Goal: Information Seeking & Learning: Learn about a topic

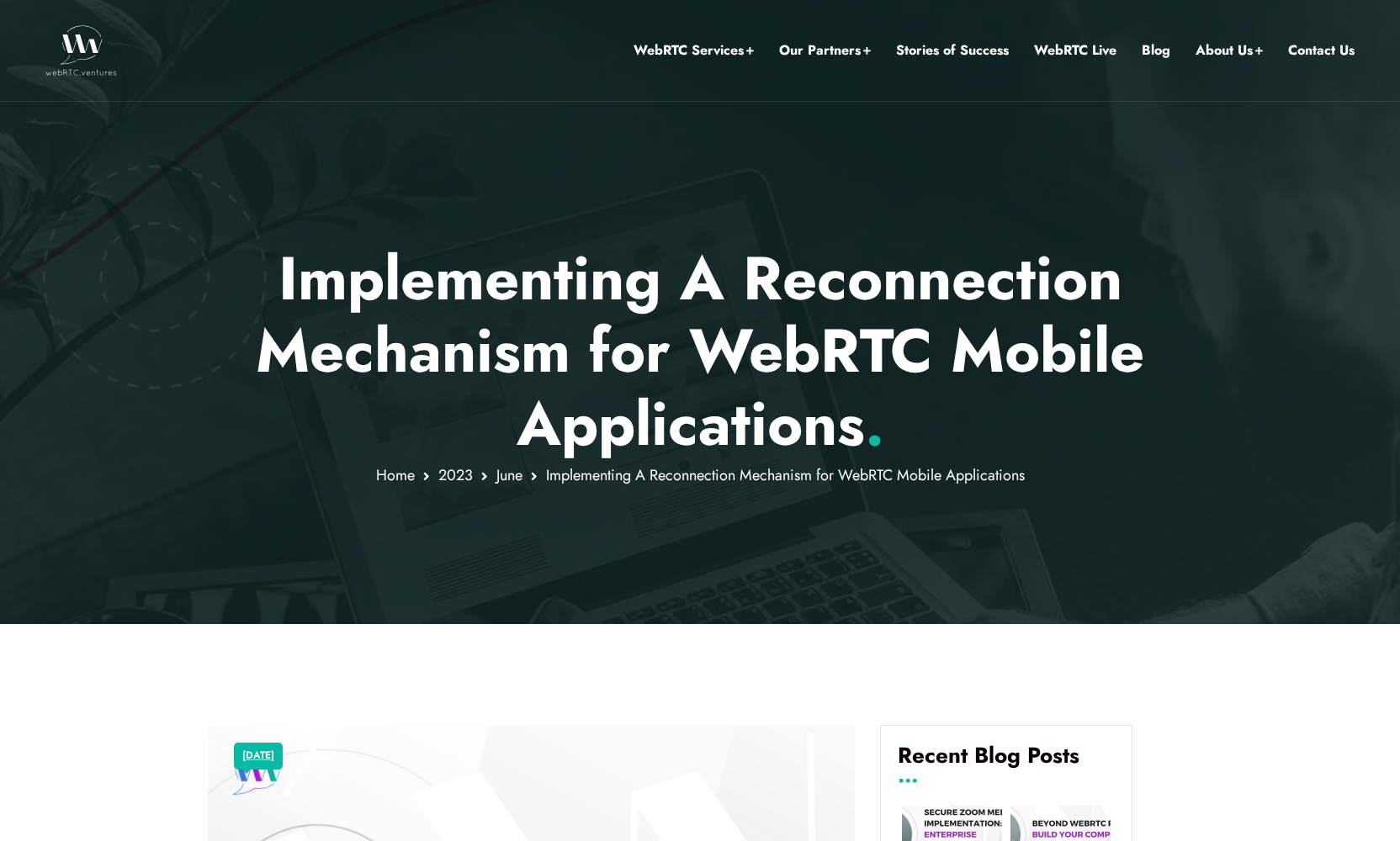
click at [356, 288] on p "Implementing A Reconnection Mechanism for WebRTC Mobile Applications ." at bounding box center [700, 351] width 985 height 218
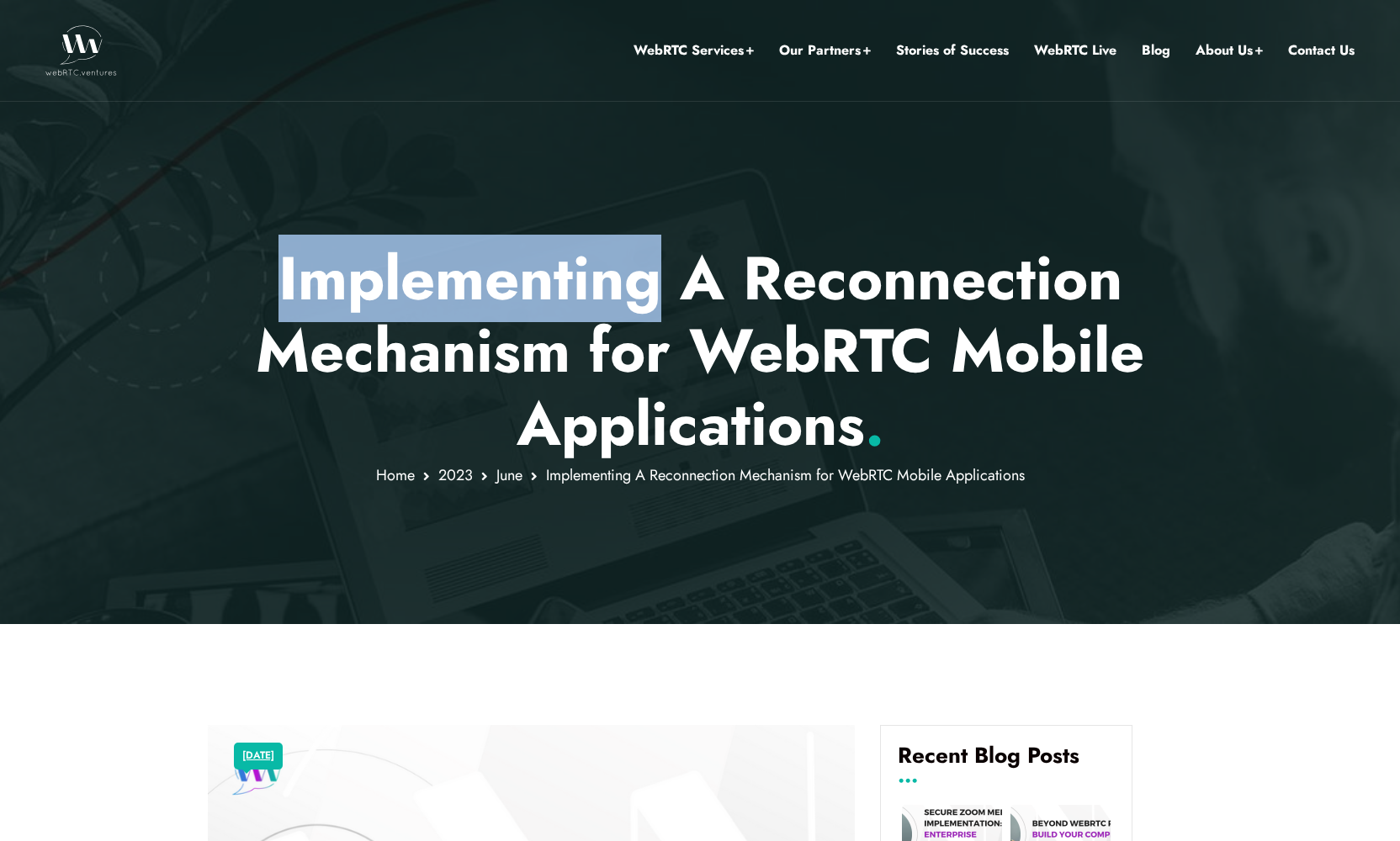
click at [356, 288] on p "Implementing A Reconnection Mechanism for WebRTC Mobile Applications ." at bounding box center [700, 351] width 985 height 218
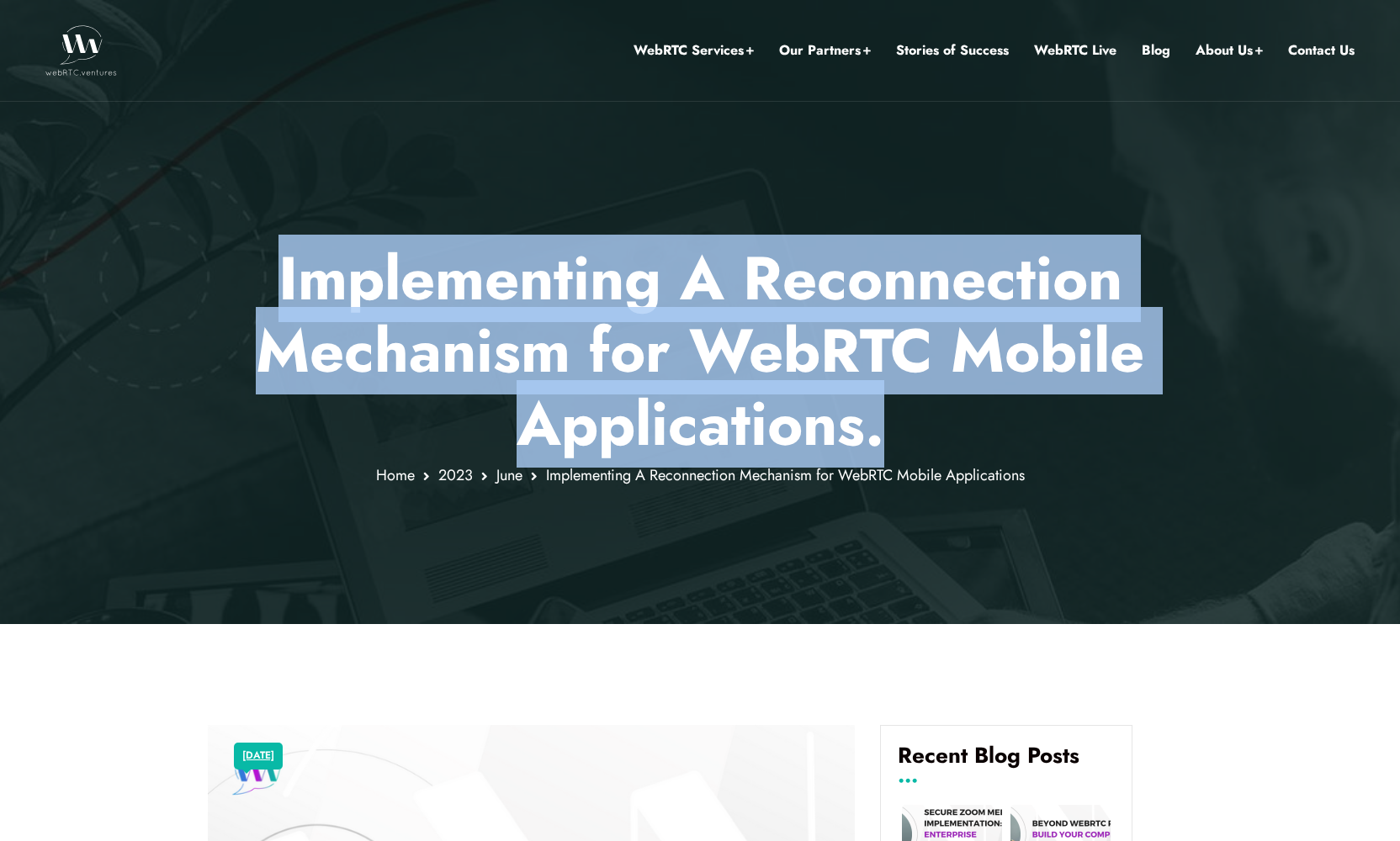
click at [356, 288] on p "Implementing A Reconnection Mechanism for WebRTC Mobile Applications ." at bounding box center [700, 351] width 985 height 218
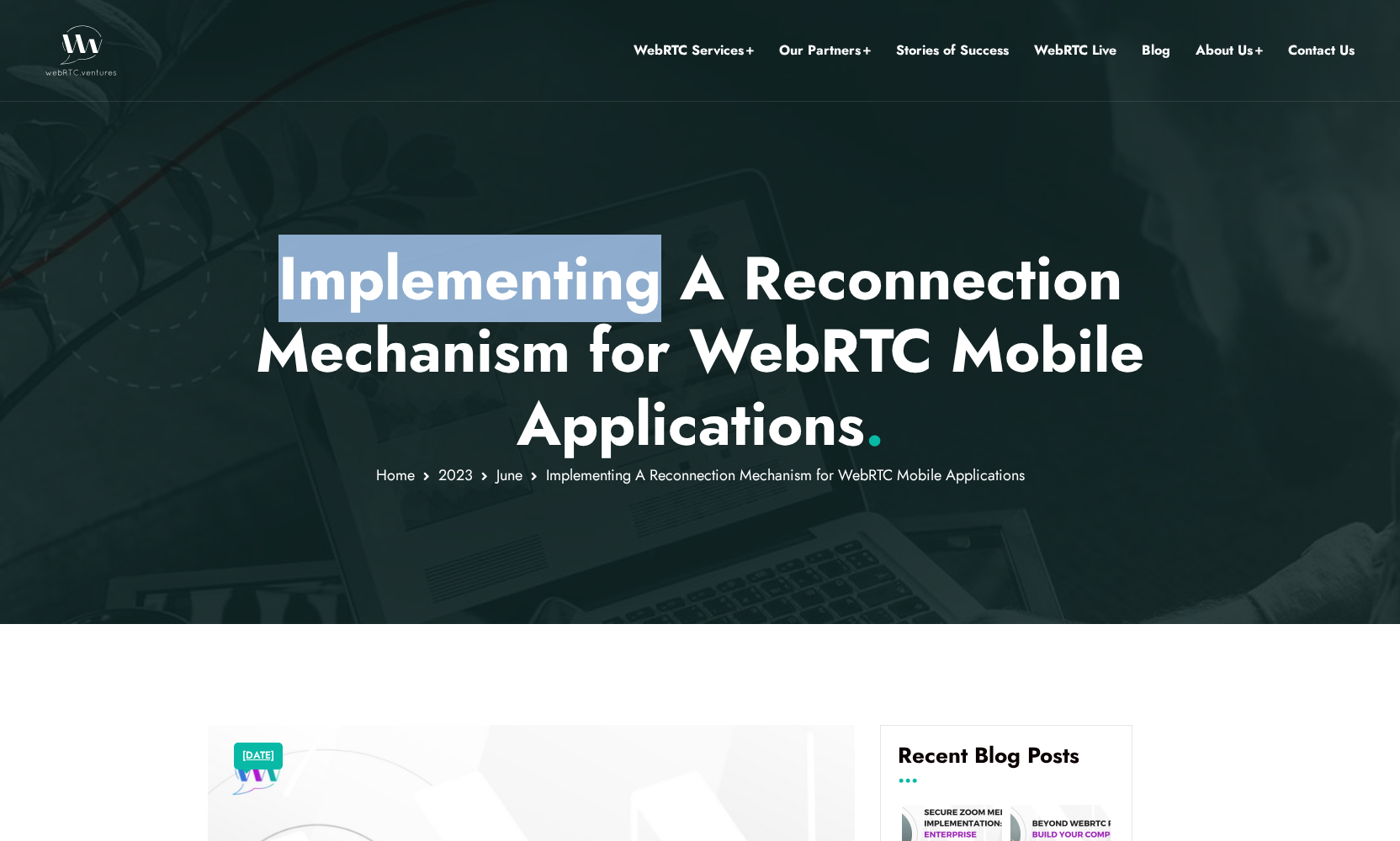
click at [356, 288] on p "Implementing A Reconnection Mechanism for WebRTC Mobile Applications ." at bounding box center [700, 351] width 985 height 218
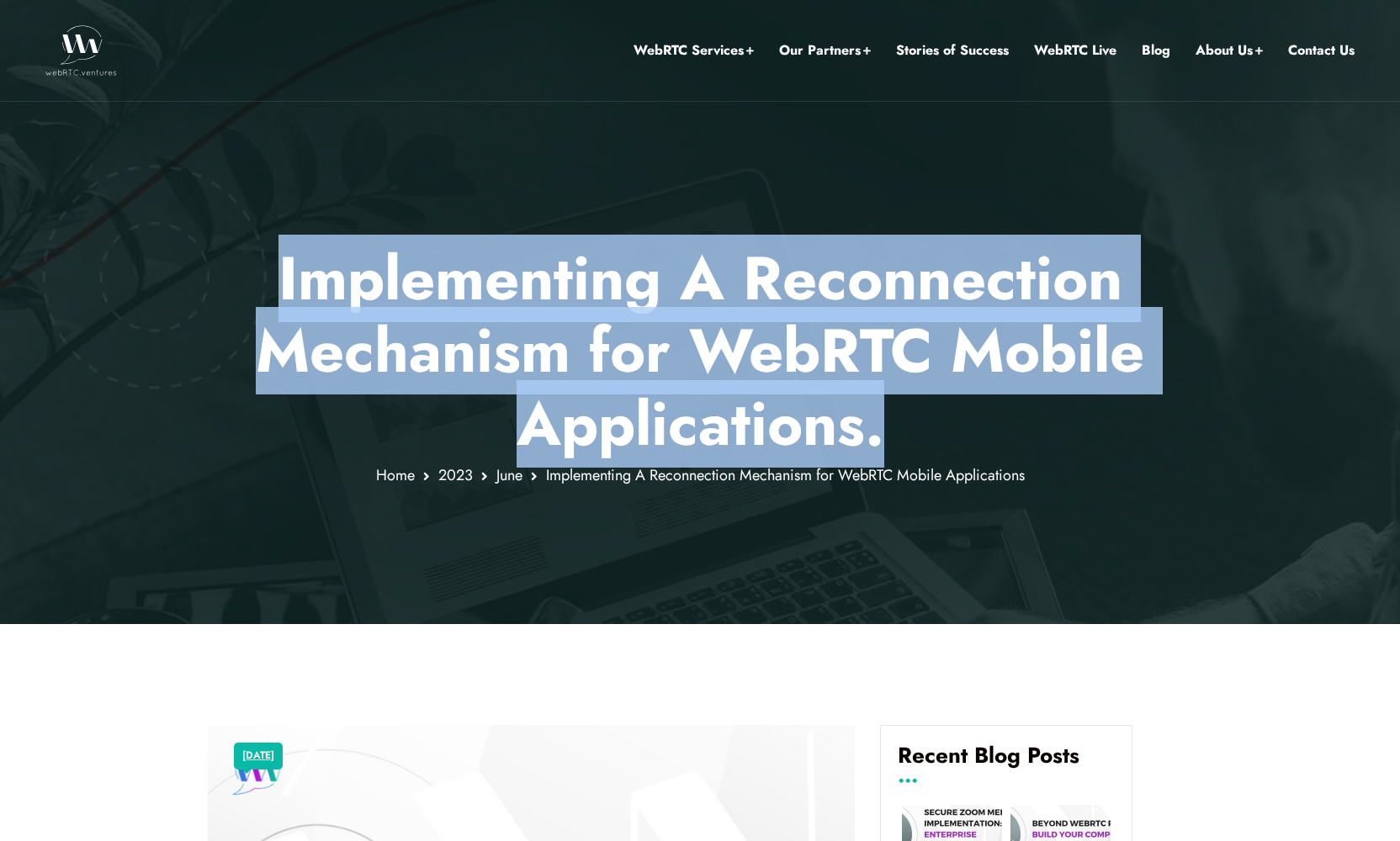
drag, startPoint x: 356, startPoint y: 288, endPoint x: 451, endPoint y: 417, distance: 160.2
click at [451, 417] on p "Implementing A Reconnection Mechanism for WebRTC Mobile Applications ." at bounding box center [700, 351] width 985 height 218
click at [695, 450] on p "Implementing A Reconnection Mechanism for WebRTC Mobile Applications ." at bounding box center [700, 351] width 985 height 218
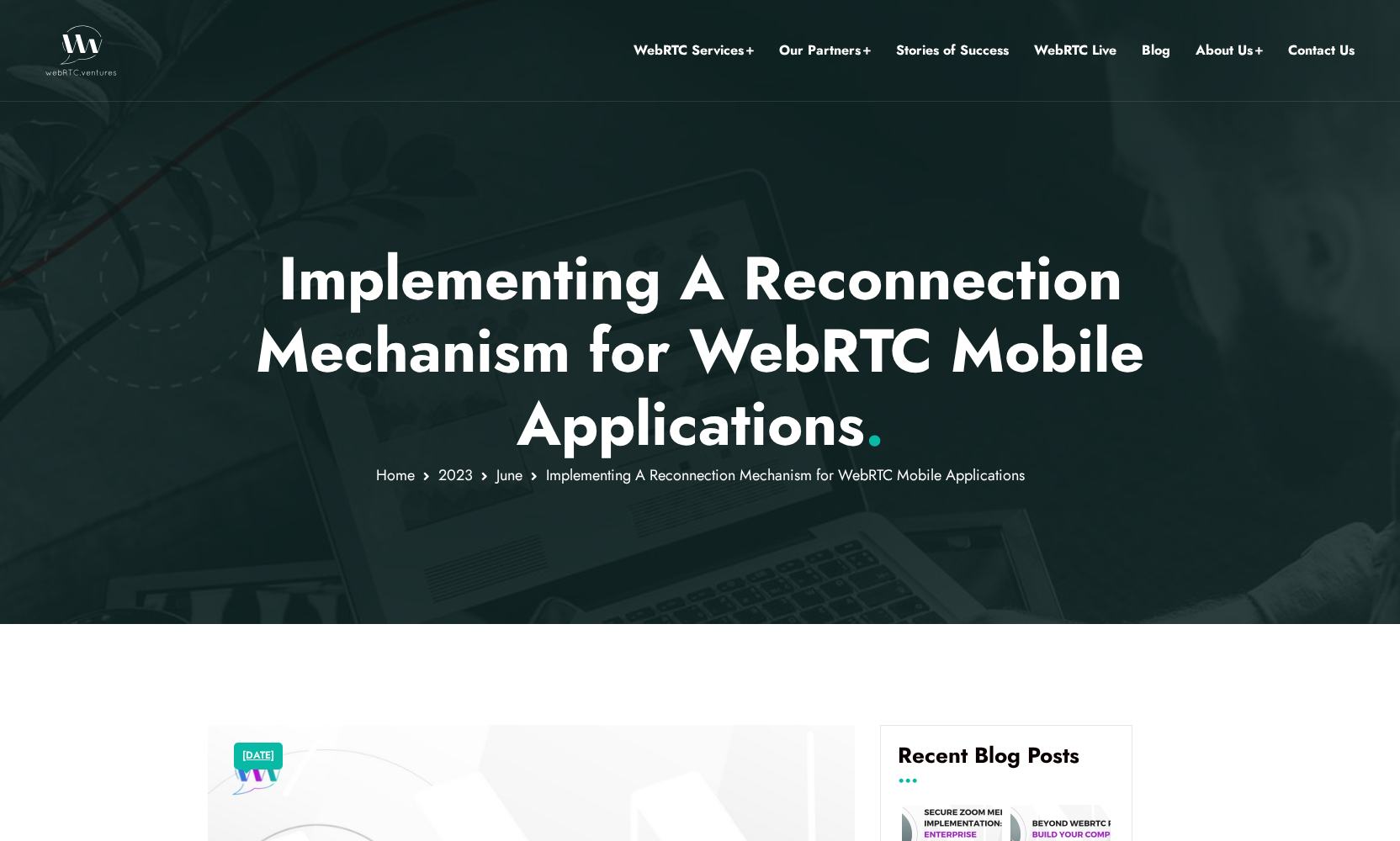
click at [691, 434] on p "Implementing A Reconnection Mechanism for WebRTC Mobile Applications ." at bounding box center [700, 351] width 985 height 218
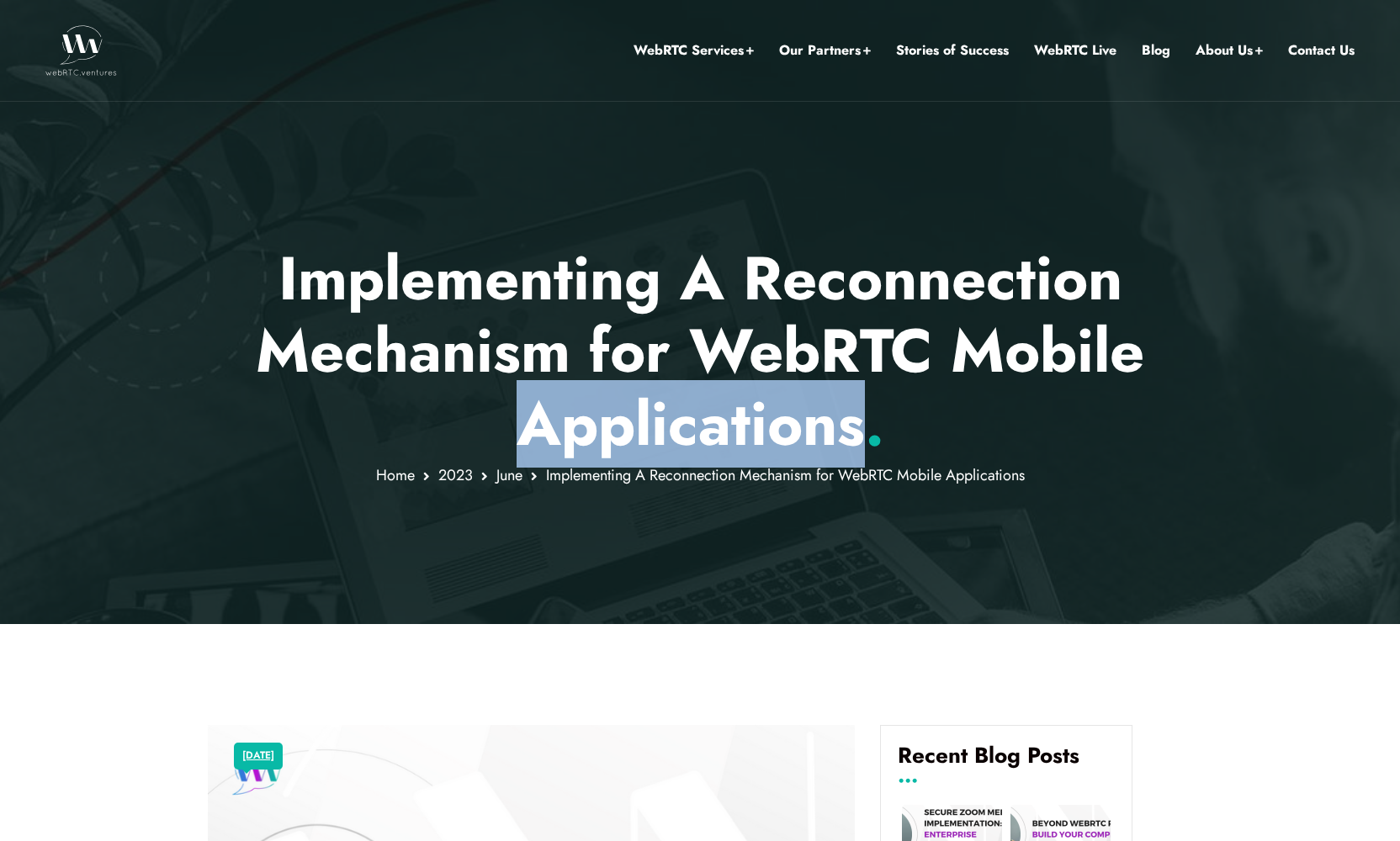
click at [691, 434] on p "Implementing A Reconnection Mechanism for WebRTC Mobile Applications ." at bounding box center [700, 351] width 985 height 218
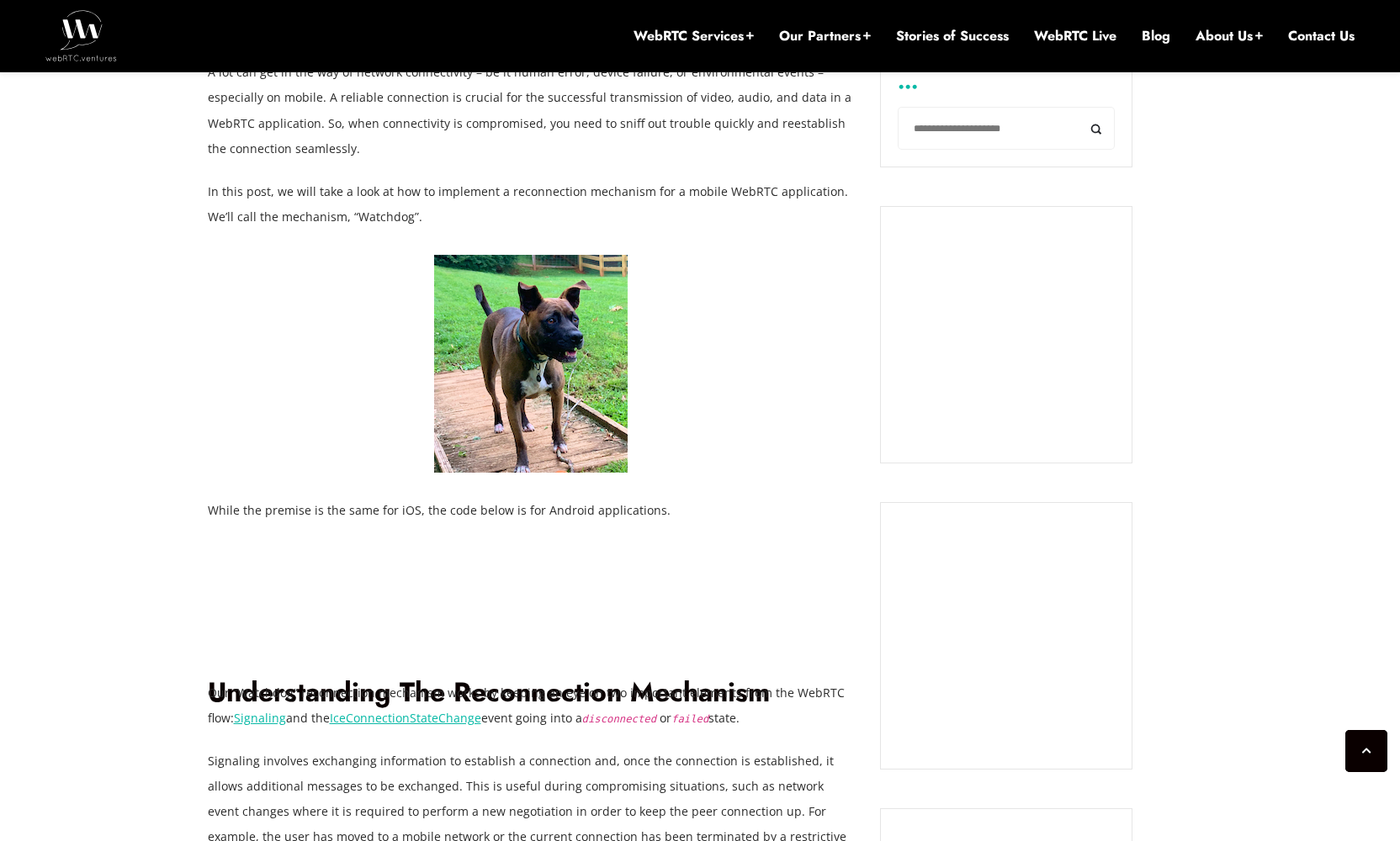
scroll to position [1864, 0]
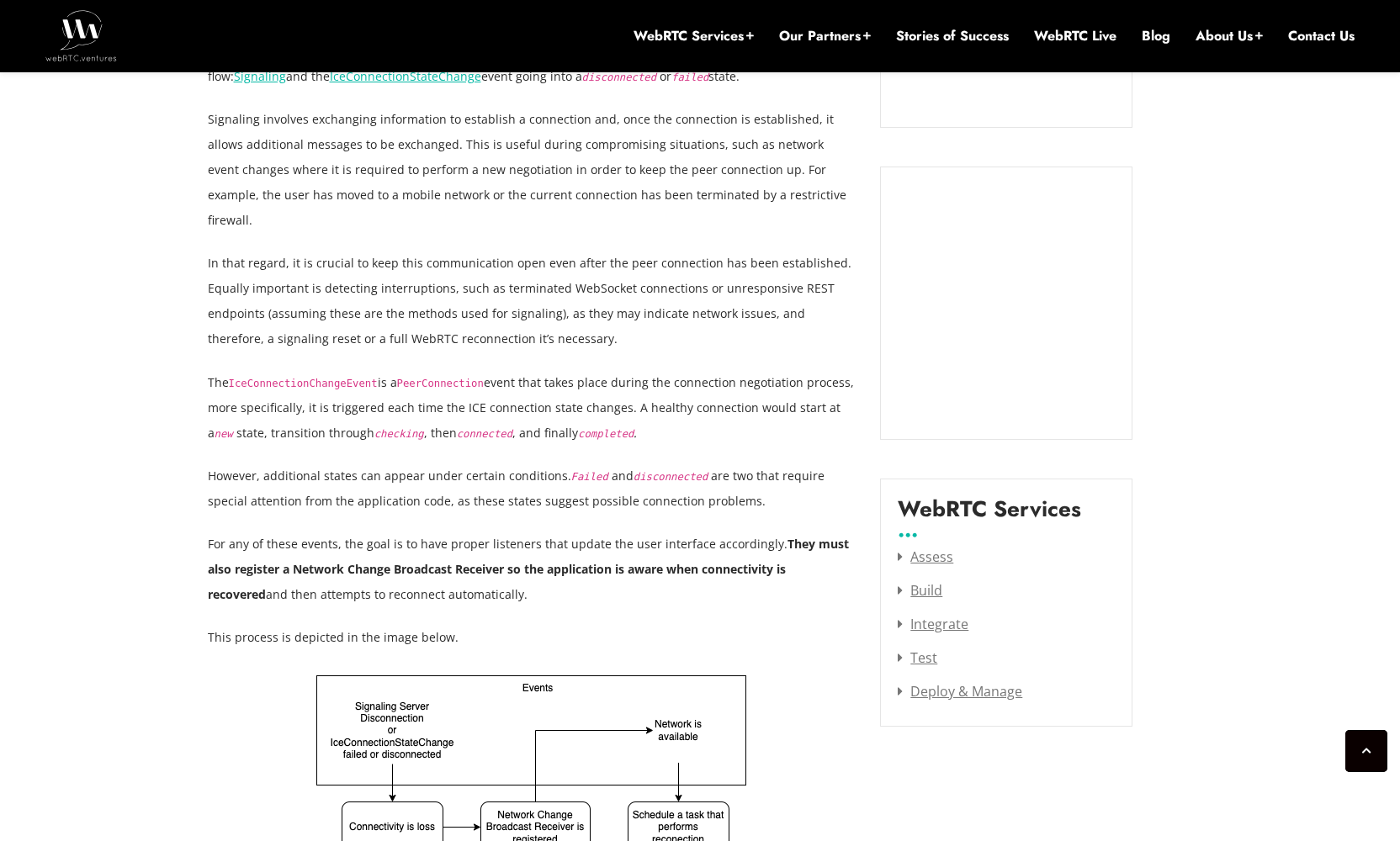
click at [676, 471] on code "disconnected" at bounding box center [671, 477] width 75 height 12
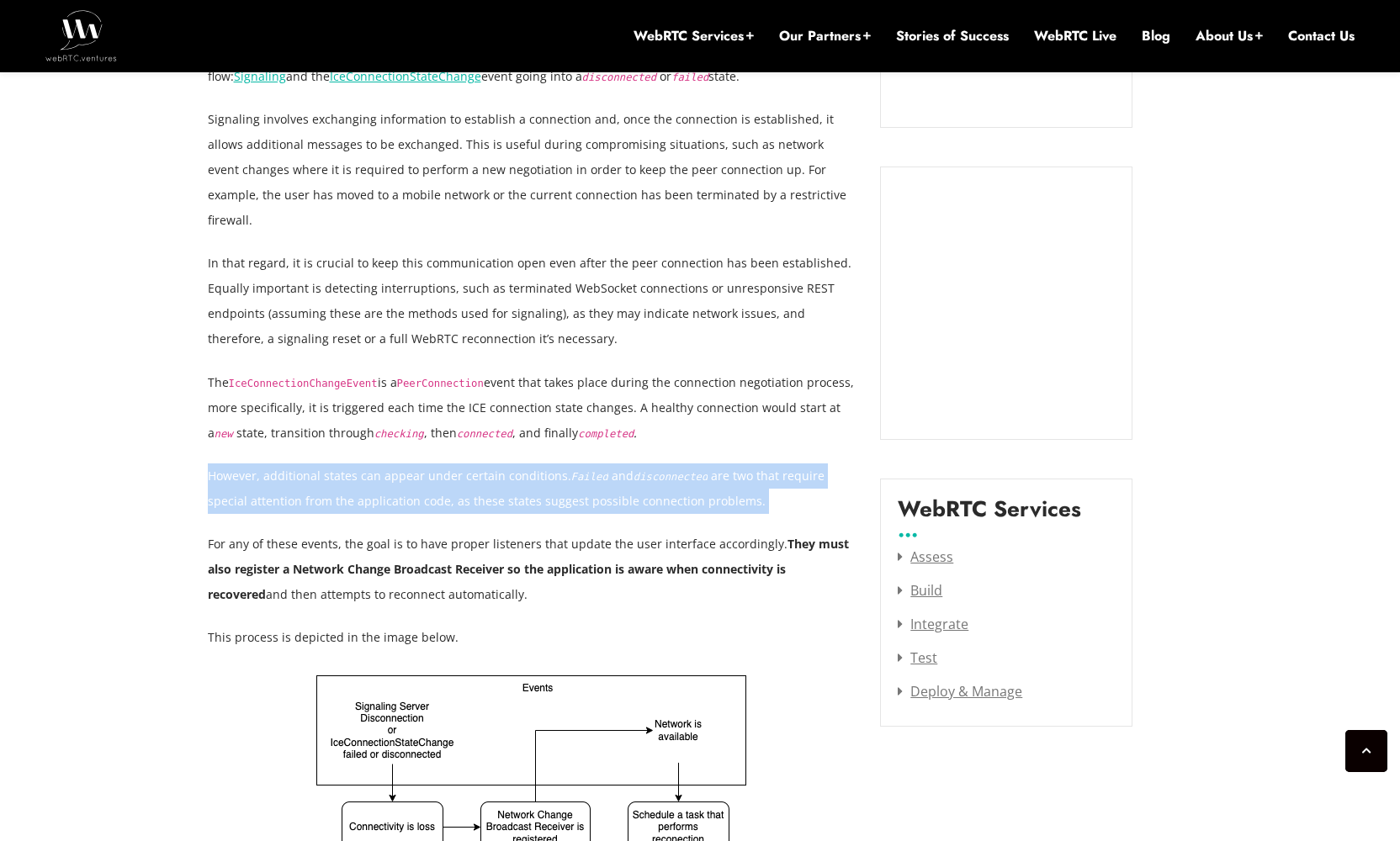
click at [676, 471] on code "disconnected" at bounding box center [671, 477] width 75 height 12
click at [524, 464] on p "However, additional states can appear under certain conditions. Failed and disc…" at bounding box center [532, 489] width 648 height 51
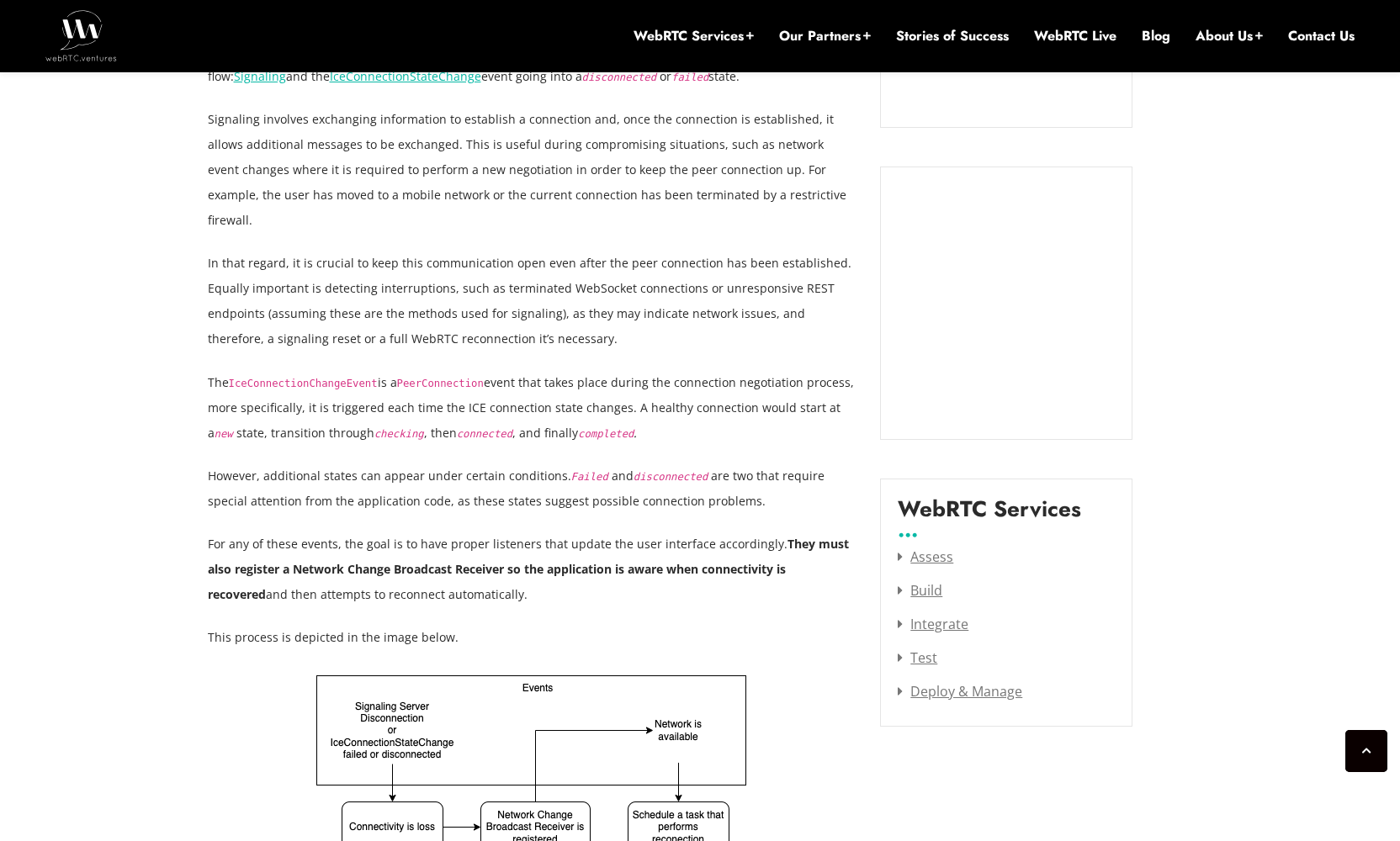
click at [594, 532] on p "For any of these events, the goal is to have proper listeners that update the u…" at bounding box center [532, 569] width 648 height 75
click at [633, 532] on p "For any of these events, the goal is to have proper listeners that update the u…" at bounding box center [532, 569] width 648 height 75
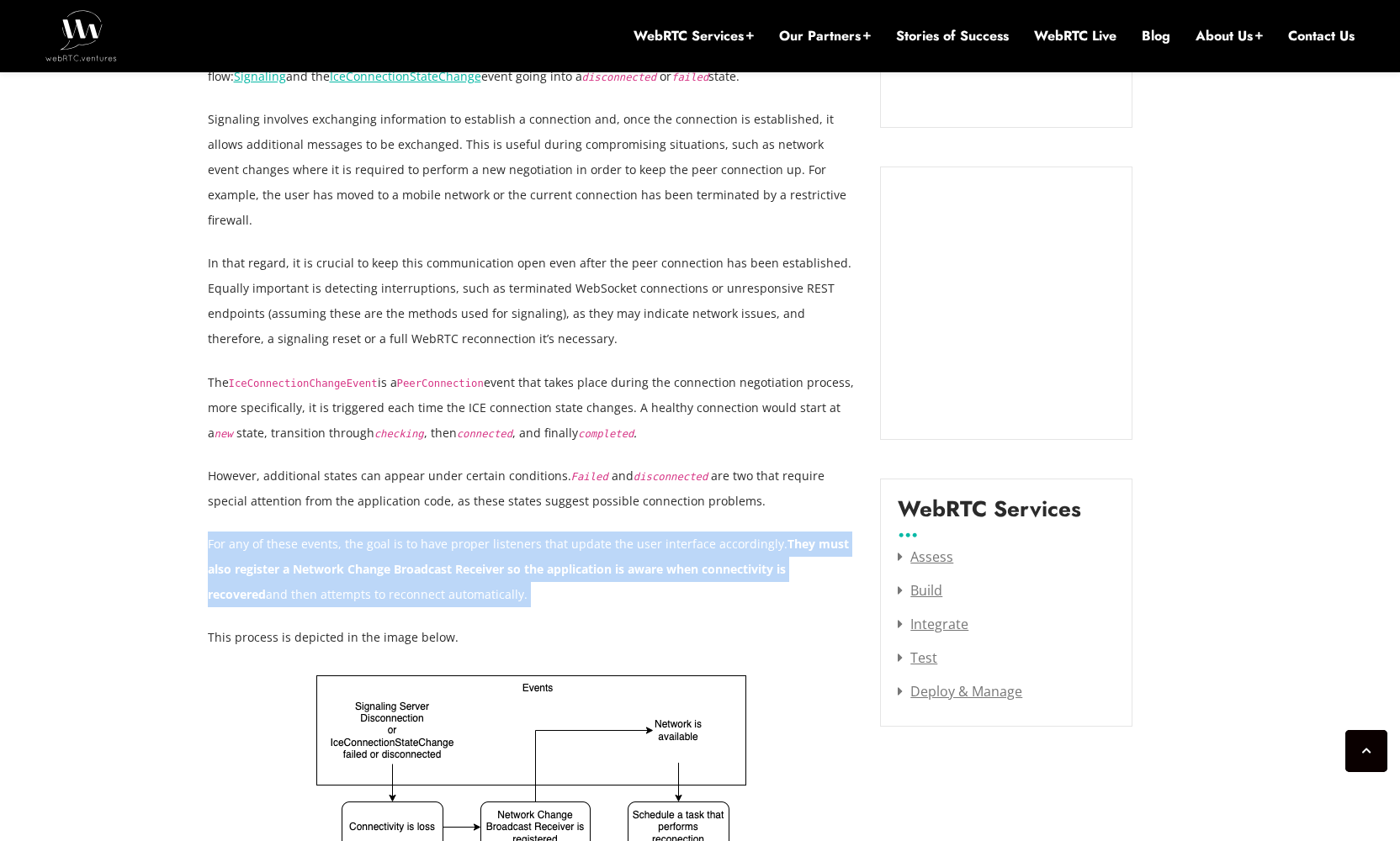
click at [633, 532] on p "For any of these events, the goal is to have proper listeners that update the u…" at bounding box center [532, 569] width 648 height 75
click at [687, 555] on p "For any of these events, the goal is to have proper listeners that update the u…" at bounding box center [532, 569] width 648 height 75
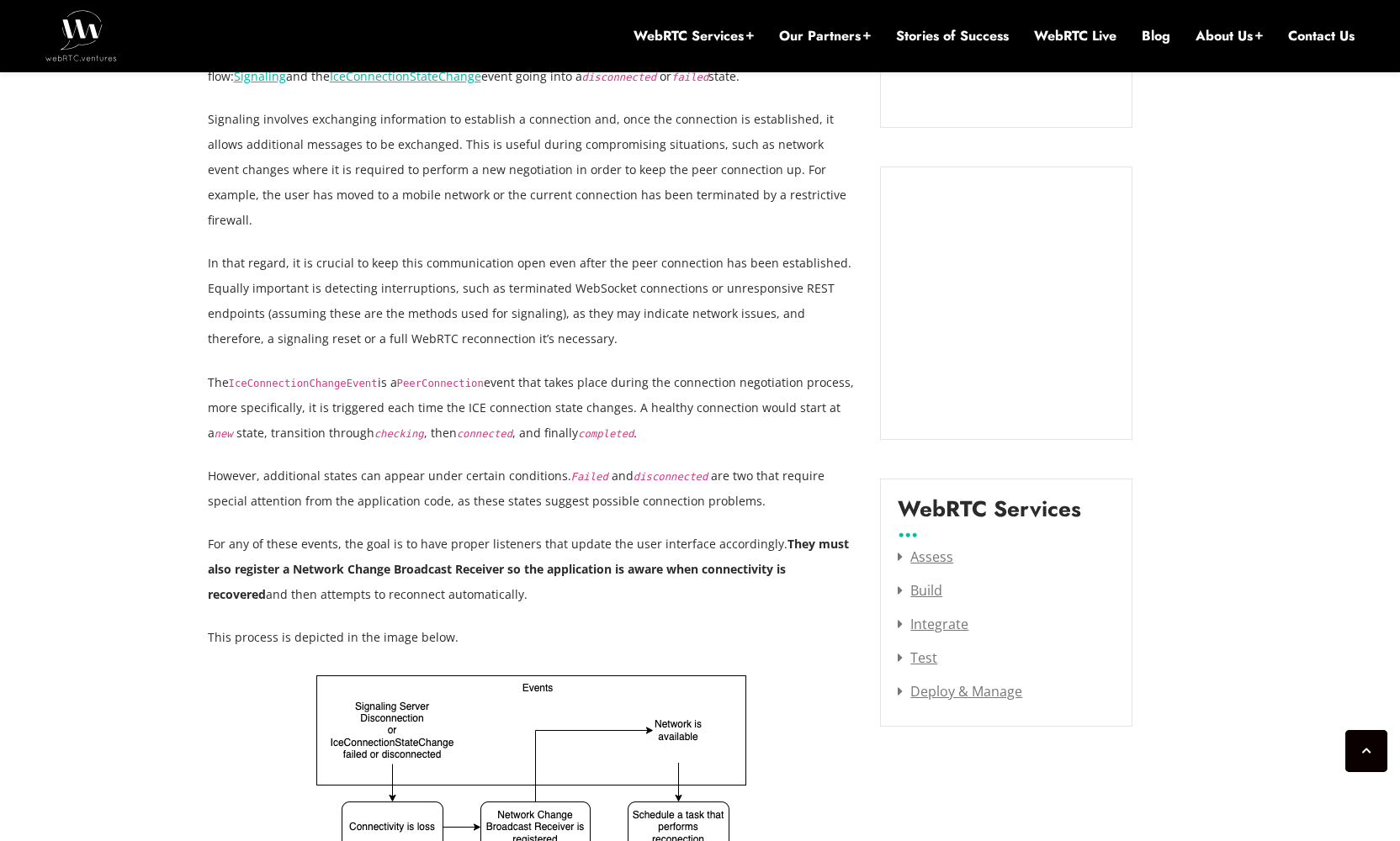
click at [690, 546] on strong "They must also register a Network Change Broadcast Receiver so the application …" at bounding box center [528, 569] width 641 height 66
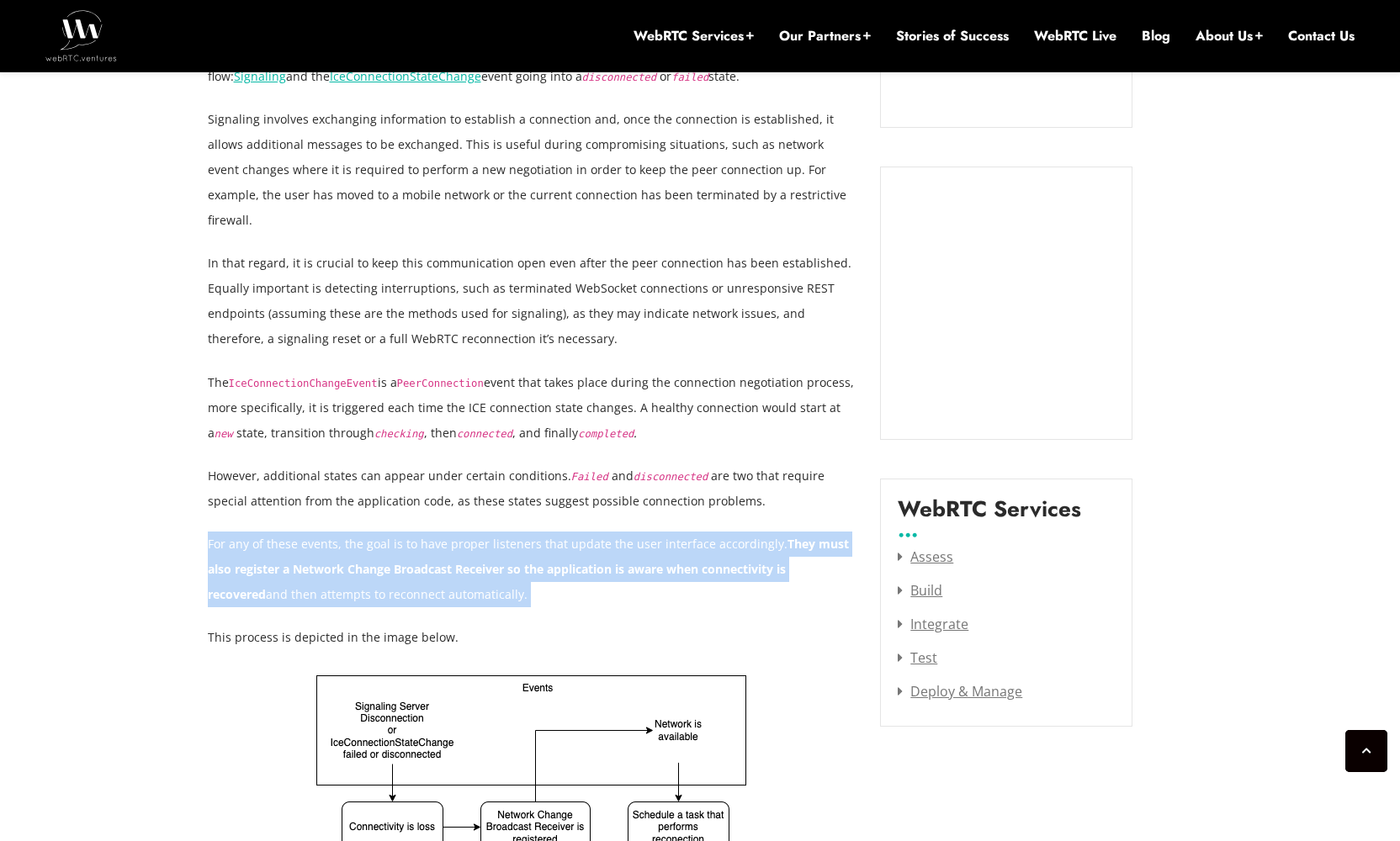
click at [690, 546] on strong "They must also register a Network Change Broadcast Receiver so the application …" at bounding box center [528, 569] width 641 height 66
click at [755, 542] on strong "They must also register a Network Change Broadcast Receiver so the application …" at bounding box center [528, 569] width 641 height 66
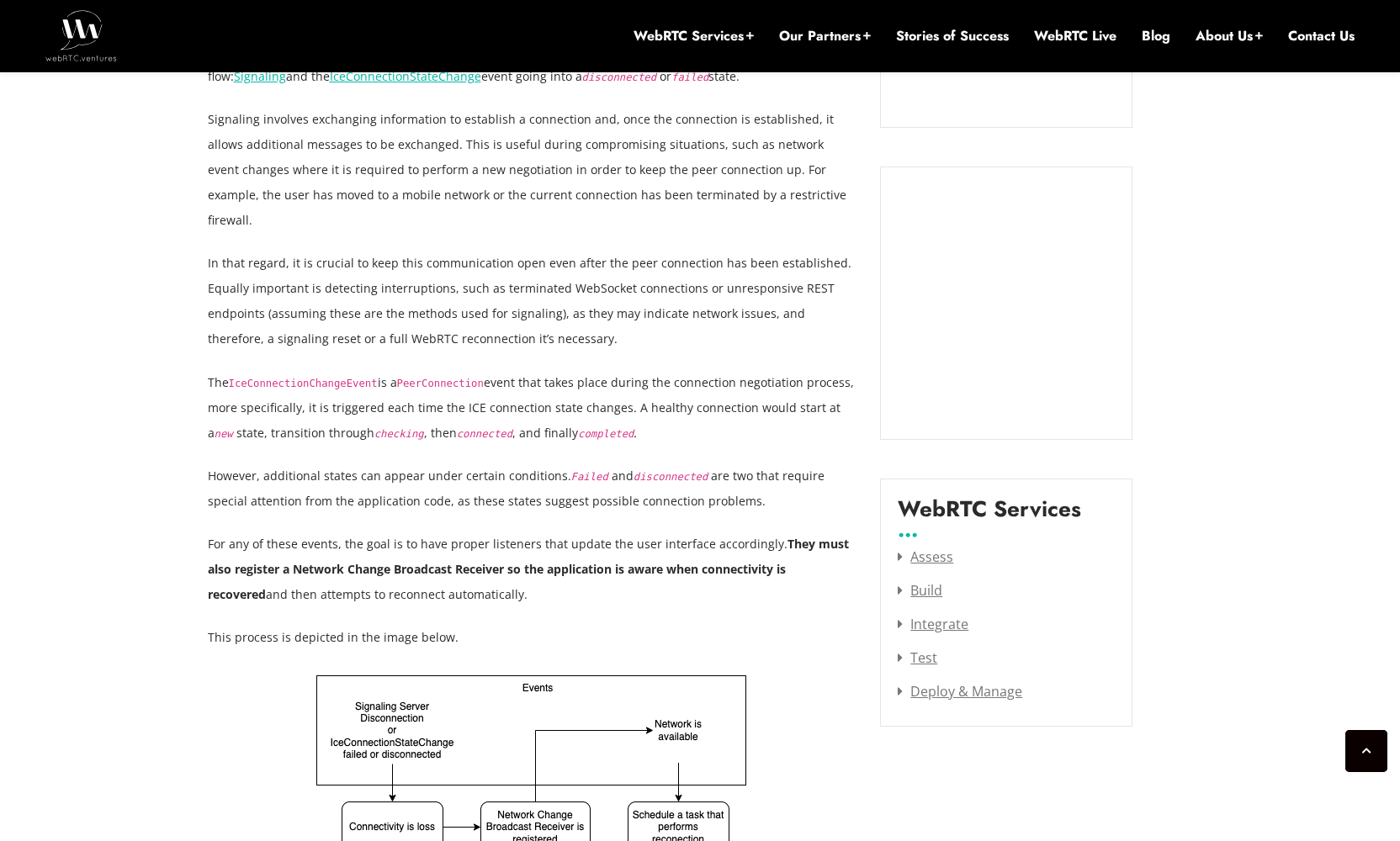
click at [768, 543] on strong "They must also register a Network Change Broadcast Receiver so the application …" at bounding box center [528, 569] width 641 height 66
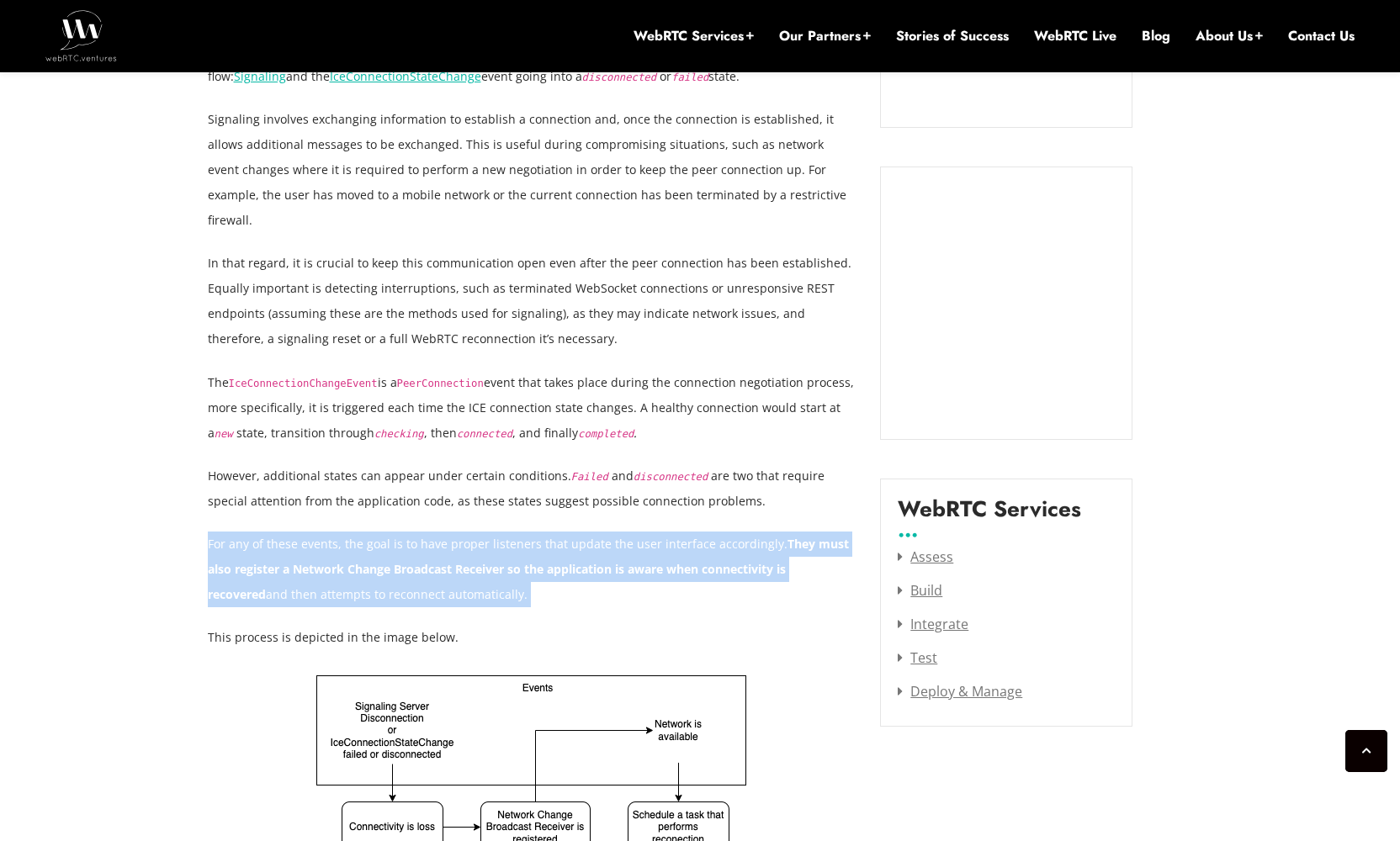
click at [768, 543] on strong "They must also register a Network Change Broadcast Receiver so the application …" at bounding box center [528, 569] width 641 height 66
click at [601, 536] on strong "They must also register a Network Change Broadcast Receiver so the application …" at bounding box center [528, 569] width 641 height 66
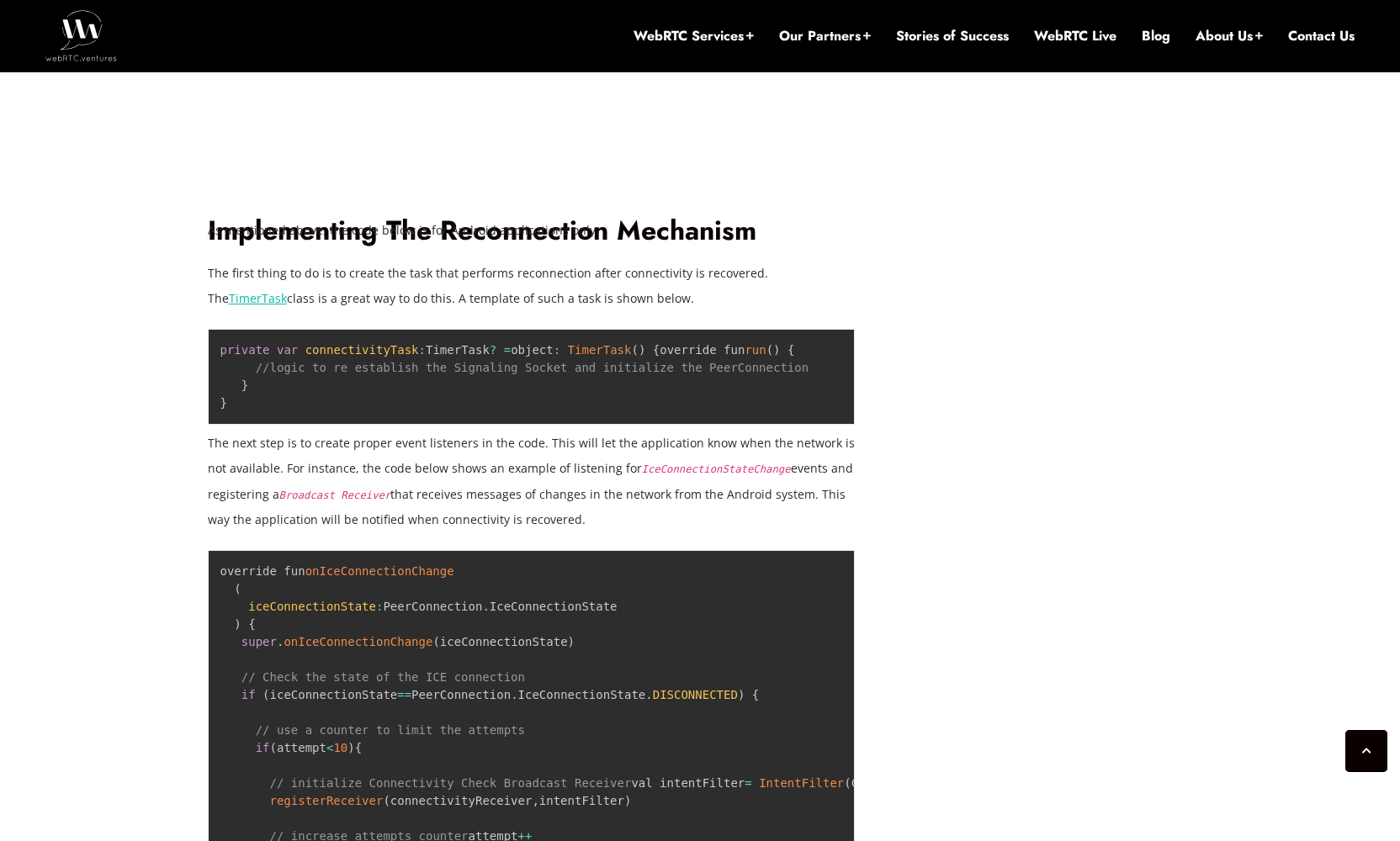
scroll to position [2981, 0]
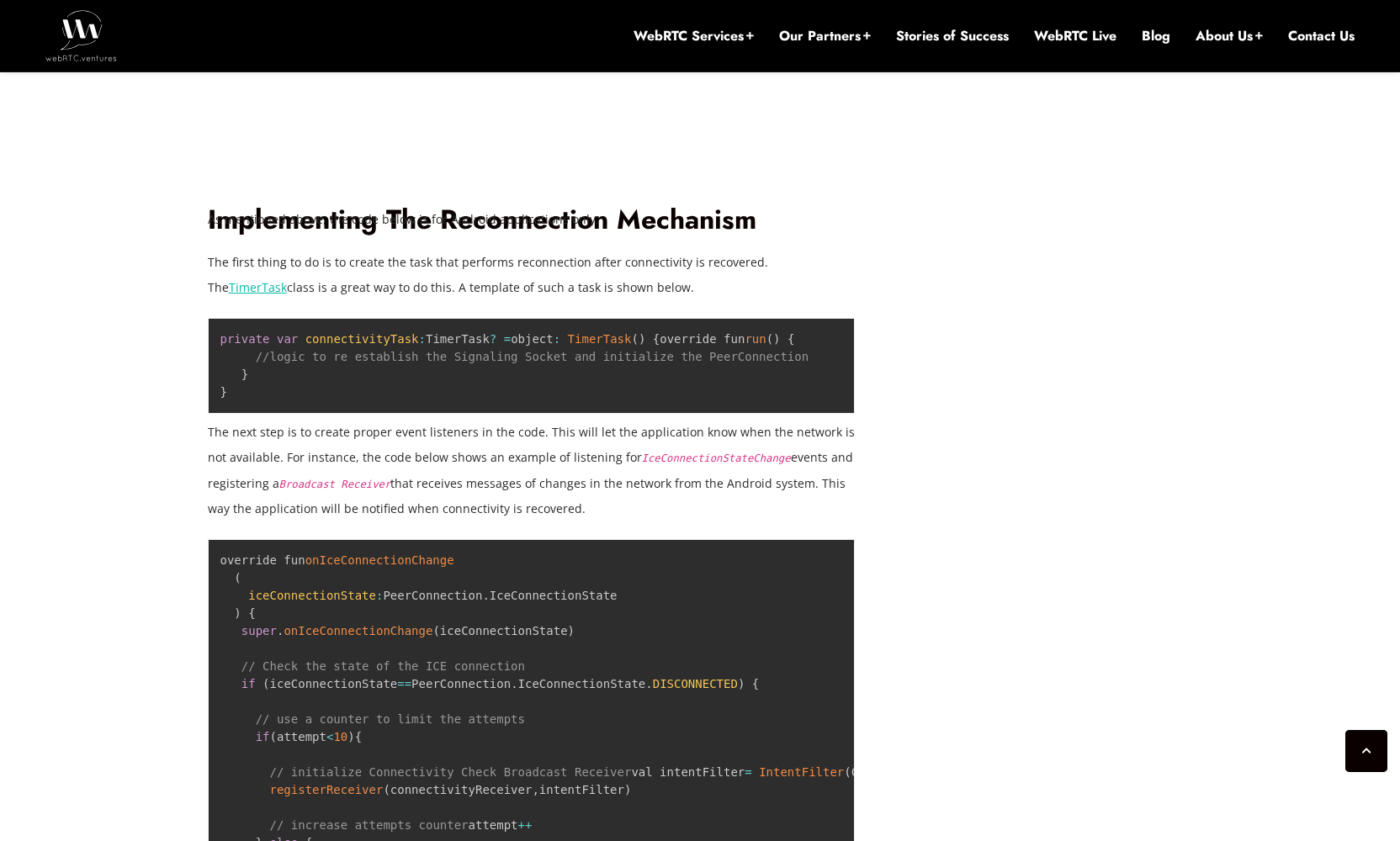
click at [248, 207] on p "As mentioned above, the code below is for Android applications only." at bounding box center [532, 220] width 648 height 25
click at [250, 207] on p "As mentioned above, the code below is for Android applications only." at bounding box center [532, 220] width 648 height 25
click at [278, 255] on p "The first thing to do is to create the task that performs reconnection after co…" at bounding box center [532, 276] width 648 height 51
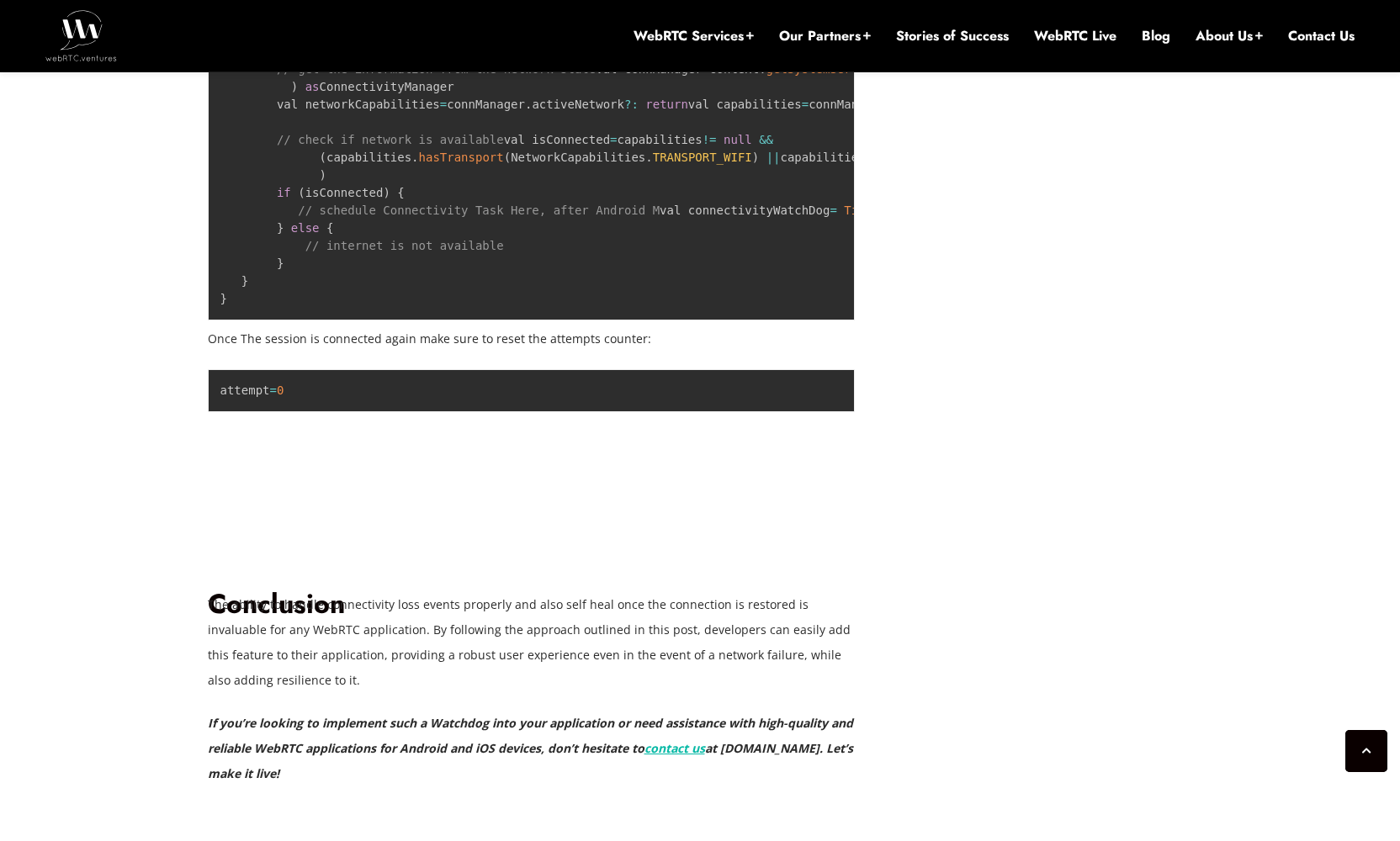
scroll to position [4035, 0]
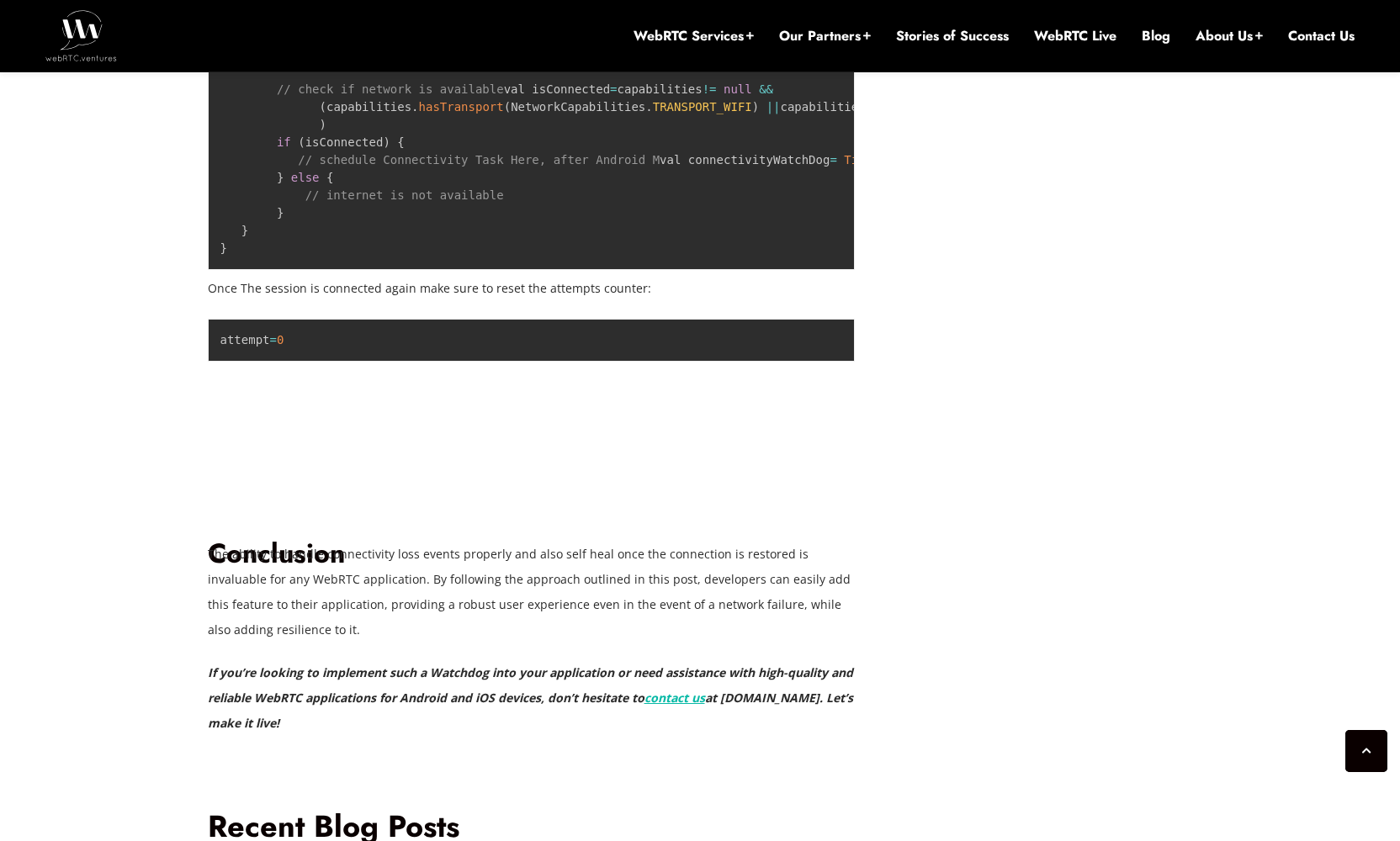
click at [527, 301] on p "Once The session is connected again make sure to reset the attempts counter:" at bounding box center [532, 288] width 648 height 25
click at [579, 301] on p "Once The session is connected again make sure to reset the attempts counter:" at bounding box center [532, 288] width 648 height 25
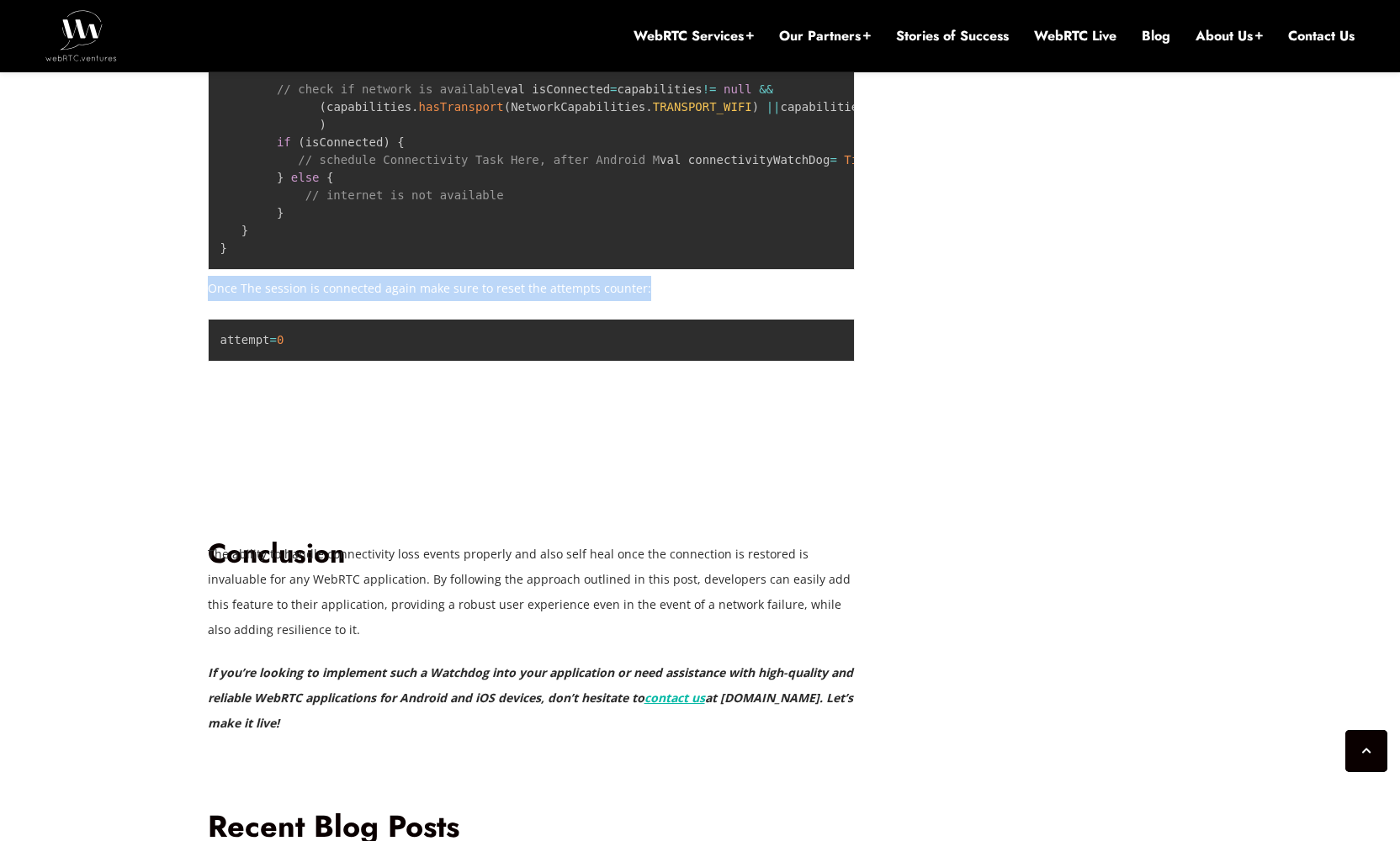
click at [591, 301] on p "Once The session is connected again make sure to reset the attempts counter:" at bounding box center [532, 288] width 648 height 25
click at [592, 301] on p "Once The session is connected again make sure to reset the attempts counter:" at bounding box center [532, 288] width 648 height 25
click at [621, 301] on p "Once The session is connected again make sure to reset the attempts counter:" at bounding box center [532, 288] width 648 height 25
click at [226, 301] on p "Once The session is connected again make sure to reset the attempts counter:" at bounding box center [532, 288] width 648 height 25
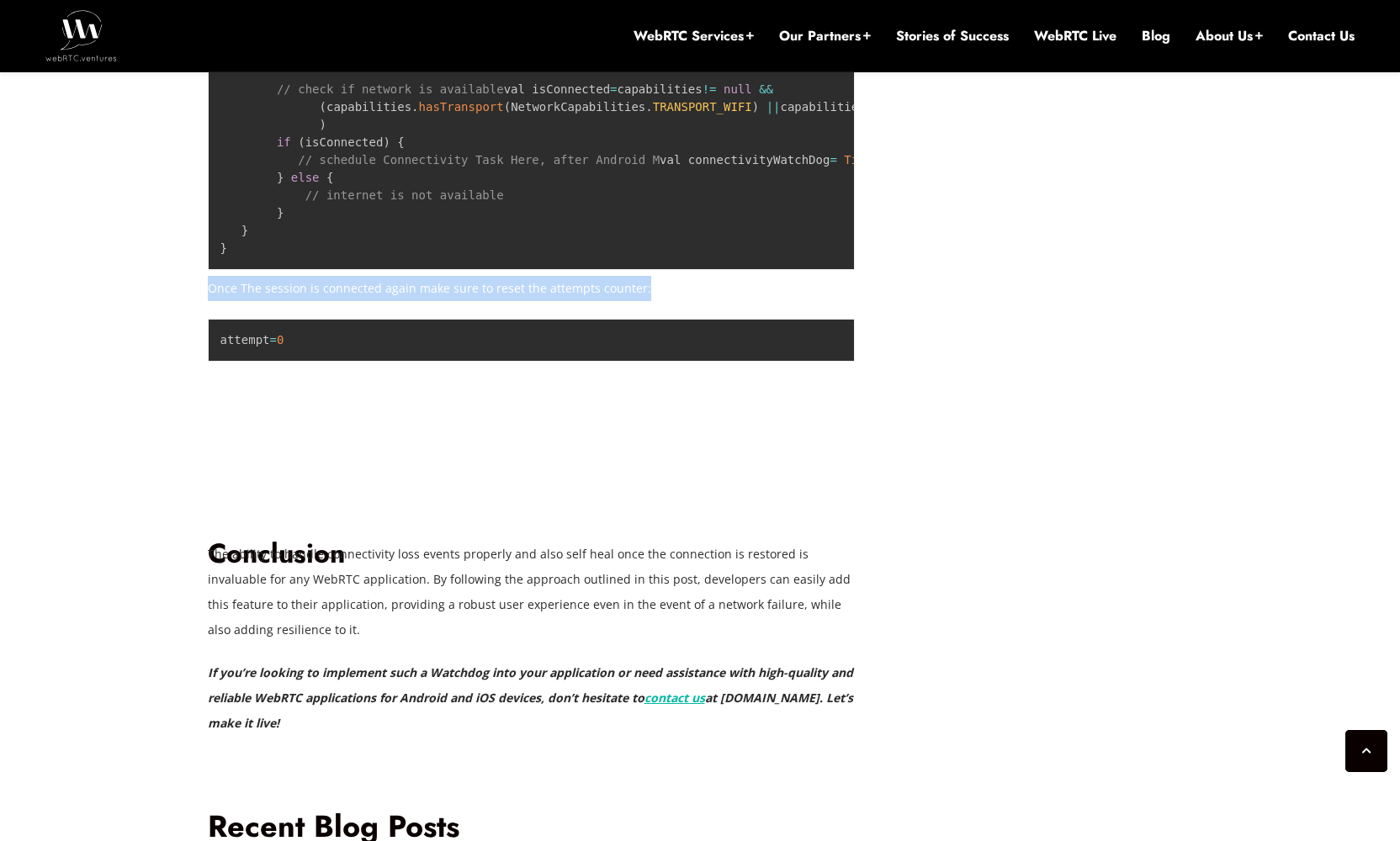
drag, startPoint x: 226, startPoint y: 472, endPoint x: 632, endPoint y: 470, distance: 406.0
click at [632, 301] on p "Once The session is connected again make sure to reset the attempts counter:" at bounding box center [532, 288] width 648 height 25
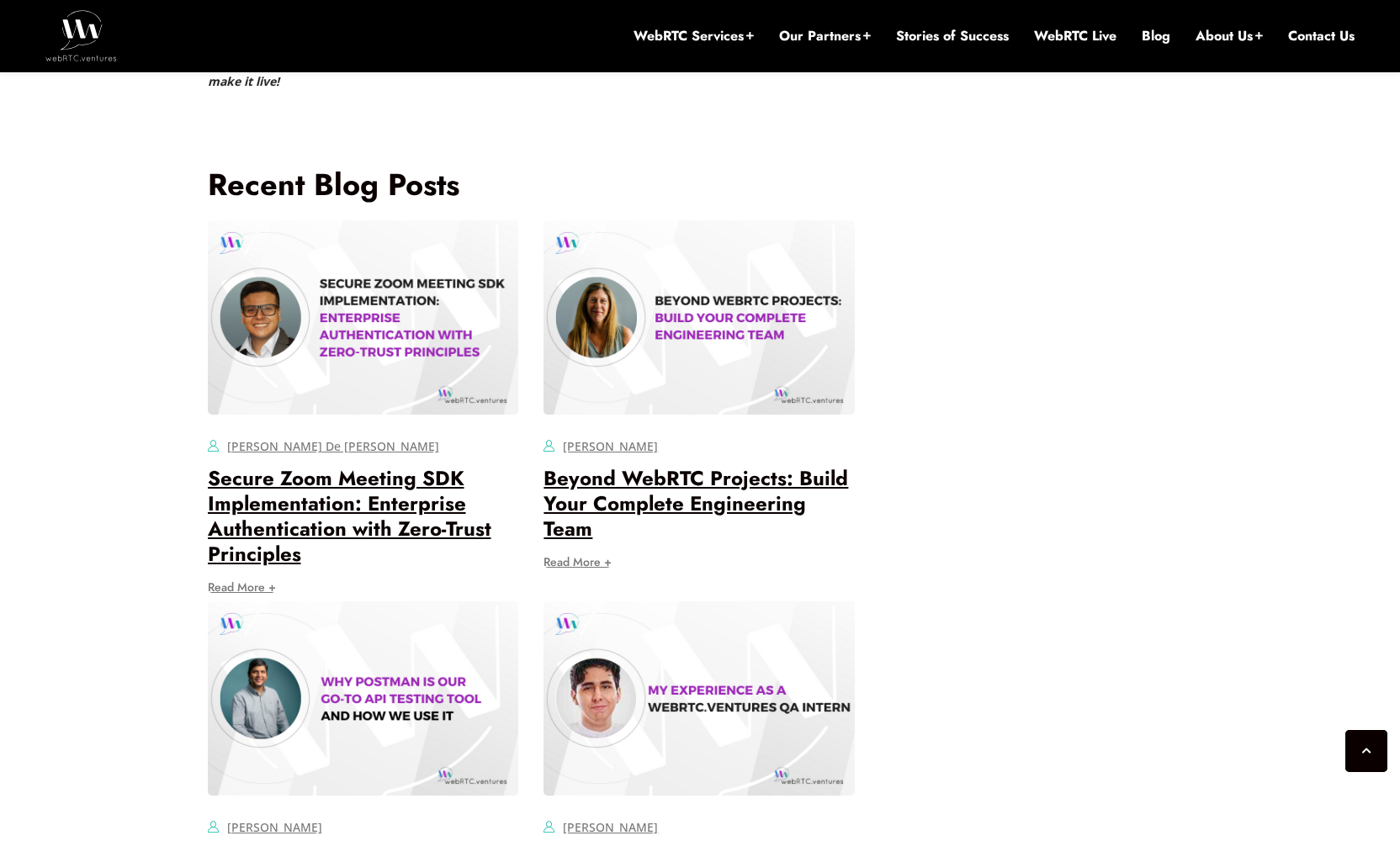
scroll to position [3236, 0]
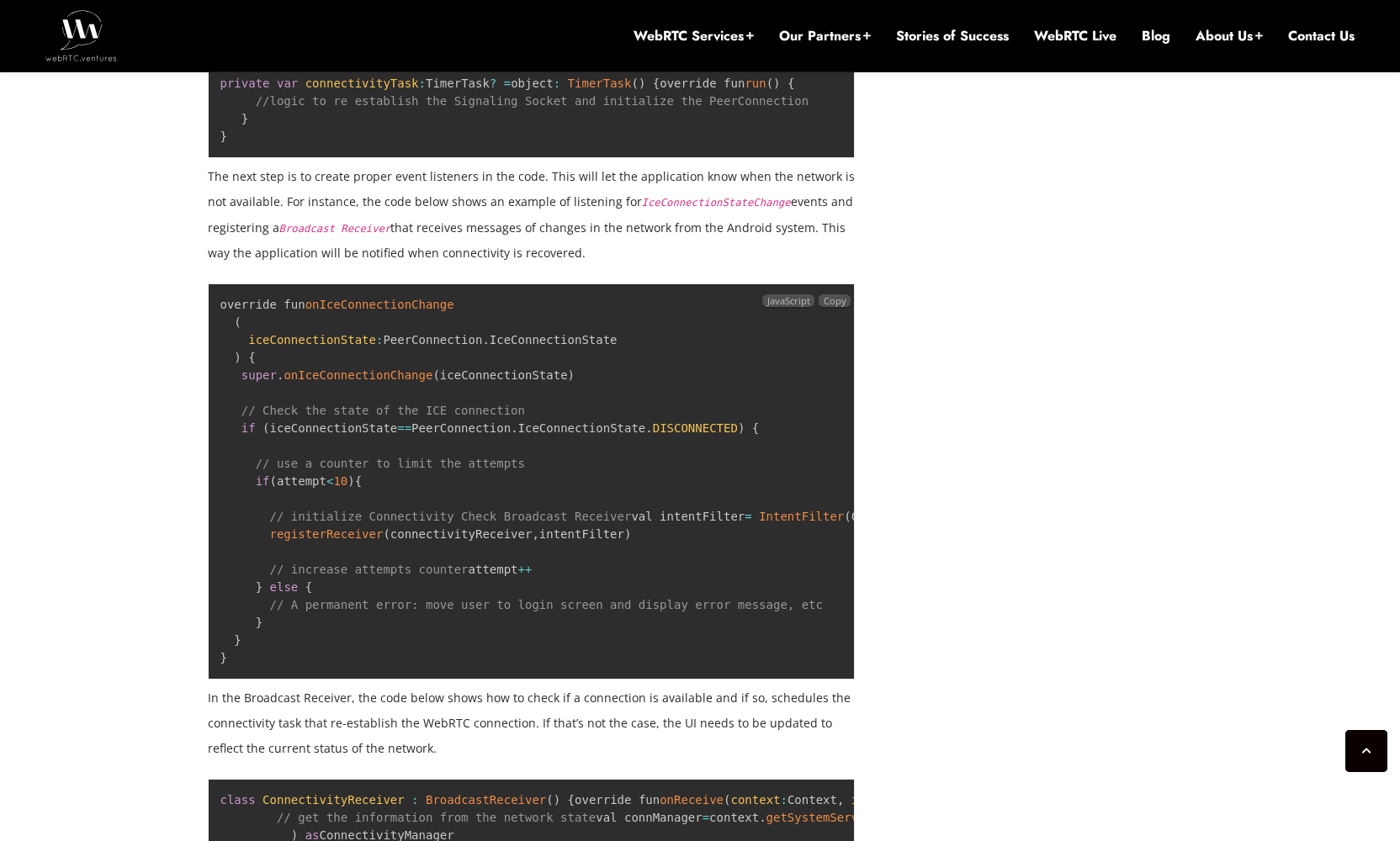
click at [329, 369] on span "onIceConnectionChange" at bounding box center [358, 376] width 149 height 14
click at [479, 377] on pre "override fun onIceConnectionChange ( iceConnectionState : PeerConnection . IceC…" at bounding box center [532, 481] width 648 height 396
drag, startPoint x: 600, startPoint y: 404, endPoint x: 492, endPoint y: 376, distance: 111.6
click at [600, 404] on pre "override fun onIceConnectionChange ( iceConnectionState : PeerConnection . IceC…" at bounding box center [532, 481] width 648 height 396
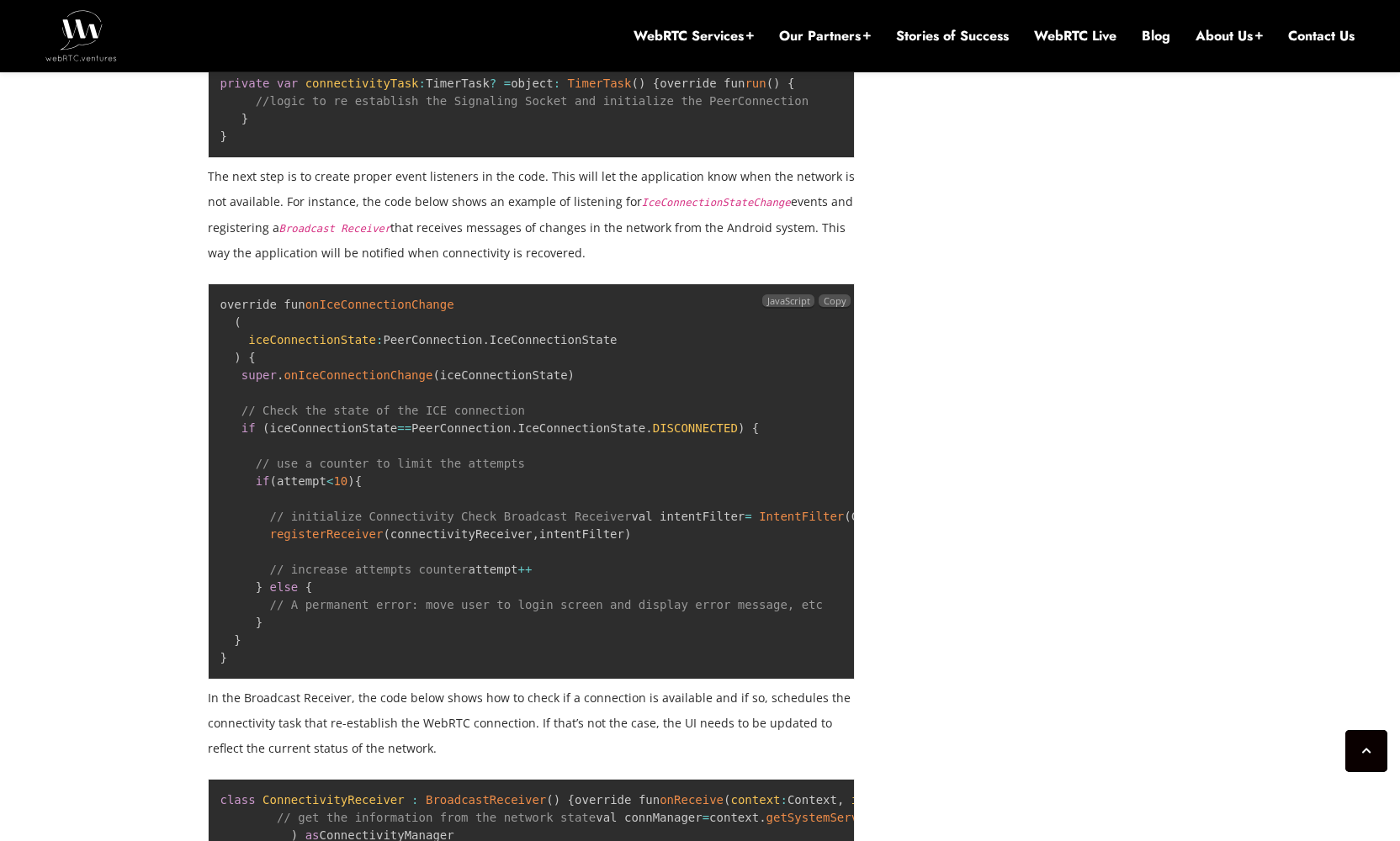
click at [401, 369] on span "onIceConnectionChange" at bounding box center [358, 376] width 149 height 14
click at [313, 541] on span "registerReceiver" at bounding box center [327, 534] width 114 height 14
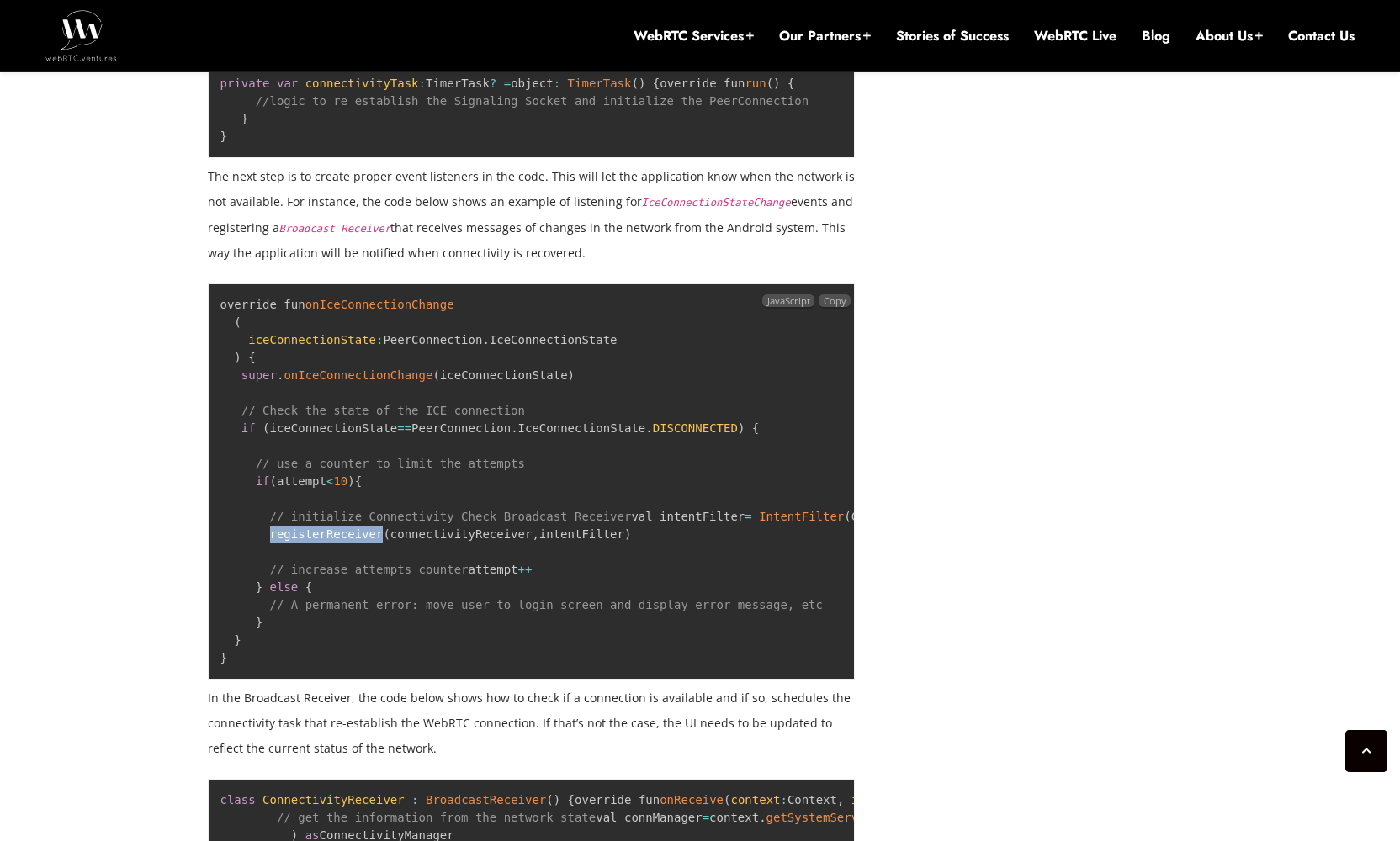
click at [313, 541] on span "registerReceiver" at bounding box center [327, 534] width 114 height 14
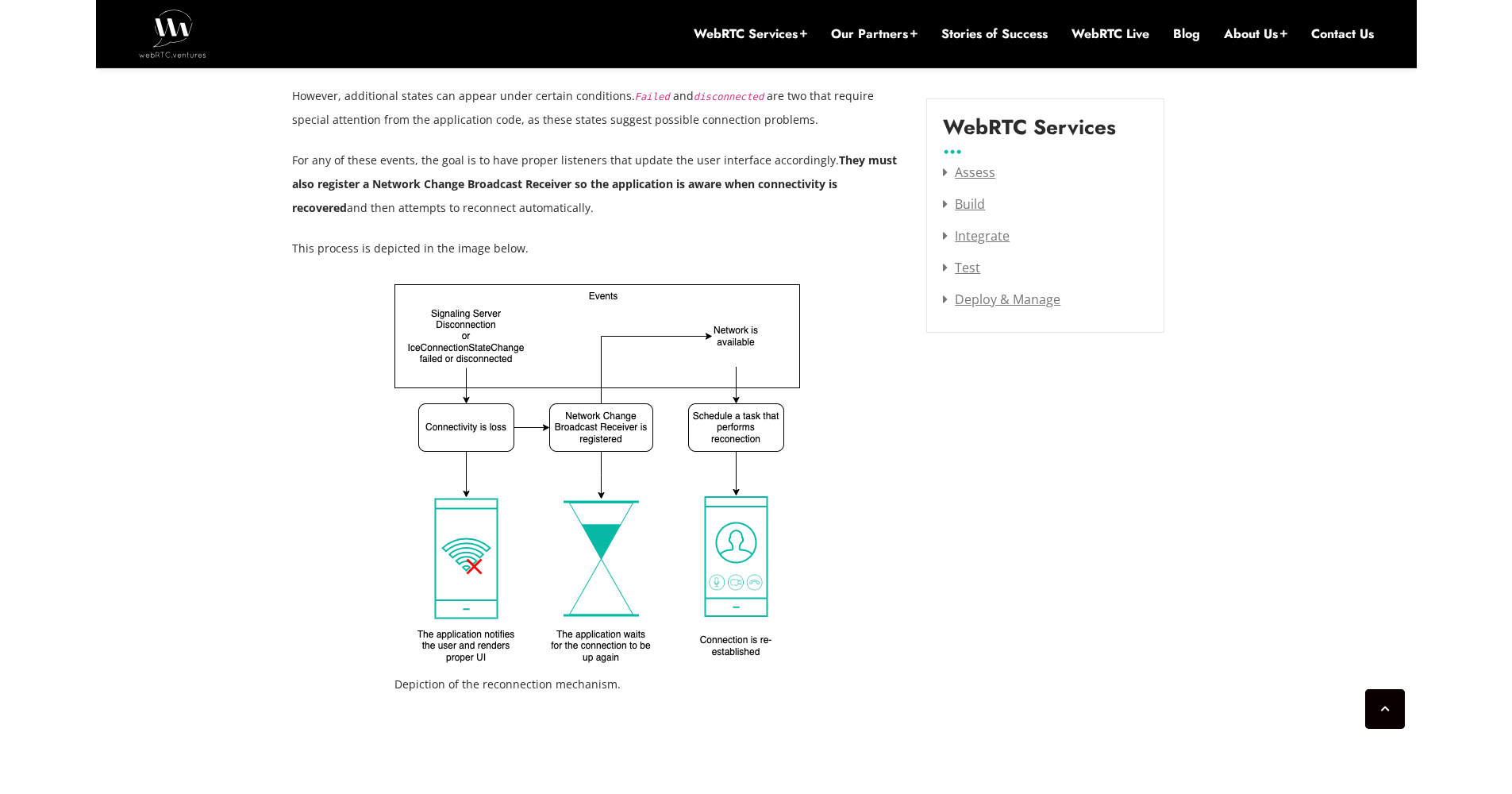
scroll to position [2953, 0]
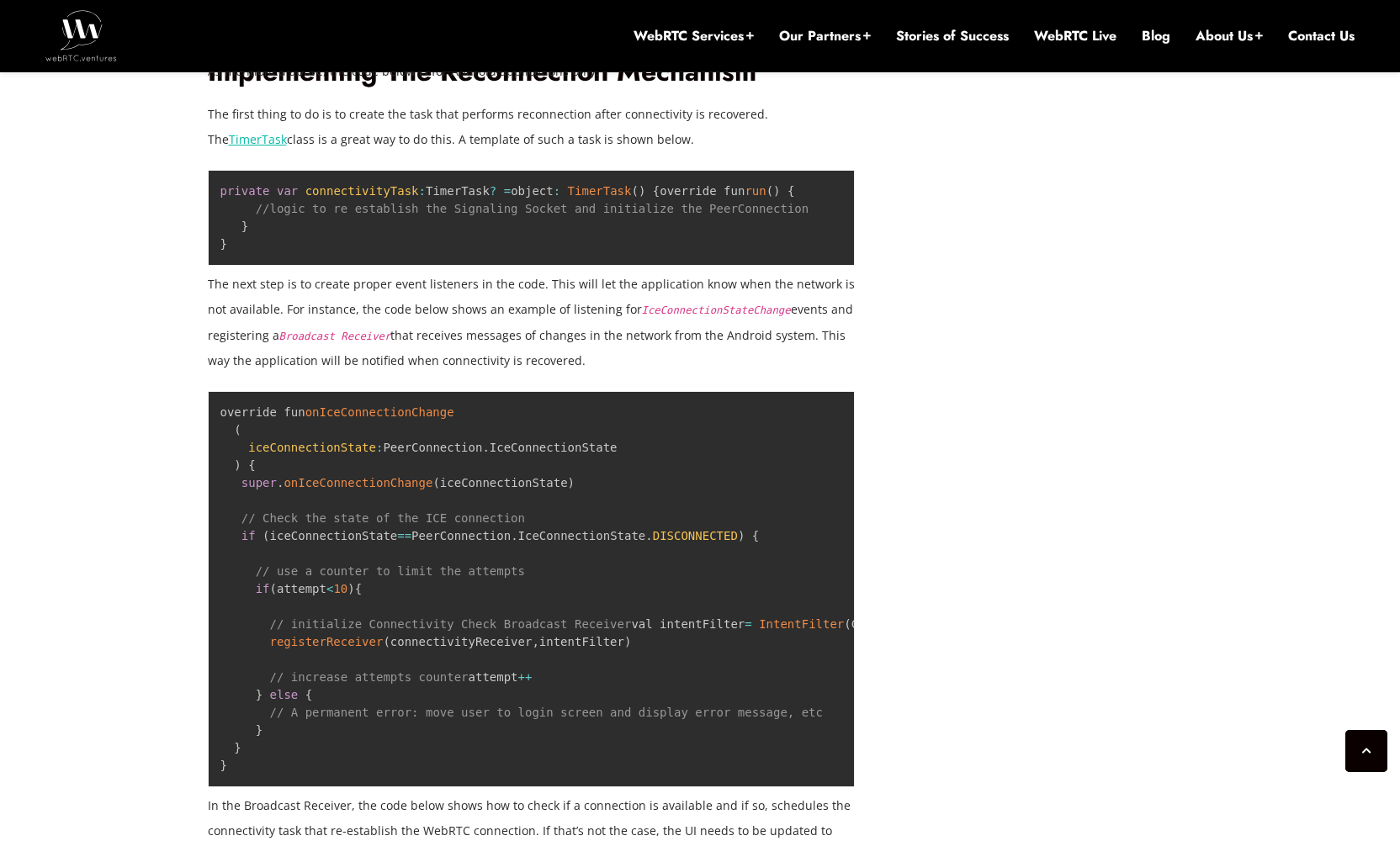
click at [1163, 336] on div "[DATE] JawadZeb Comments Off on Implementing A Reconnection Mechanism for WebRT…" at bounding box center [700, 89] width 1006 height 4783
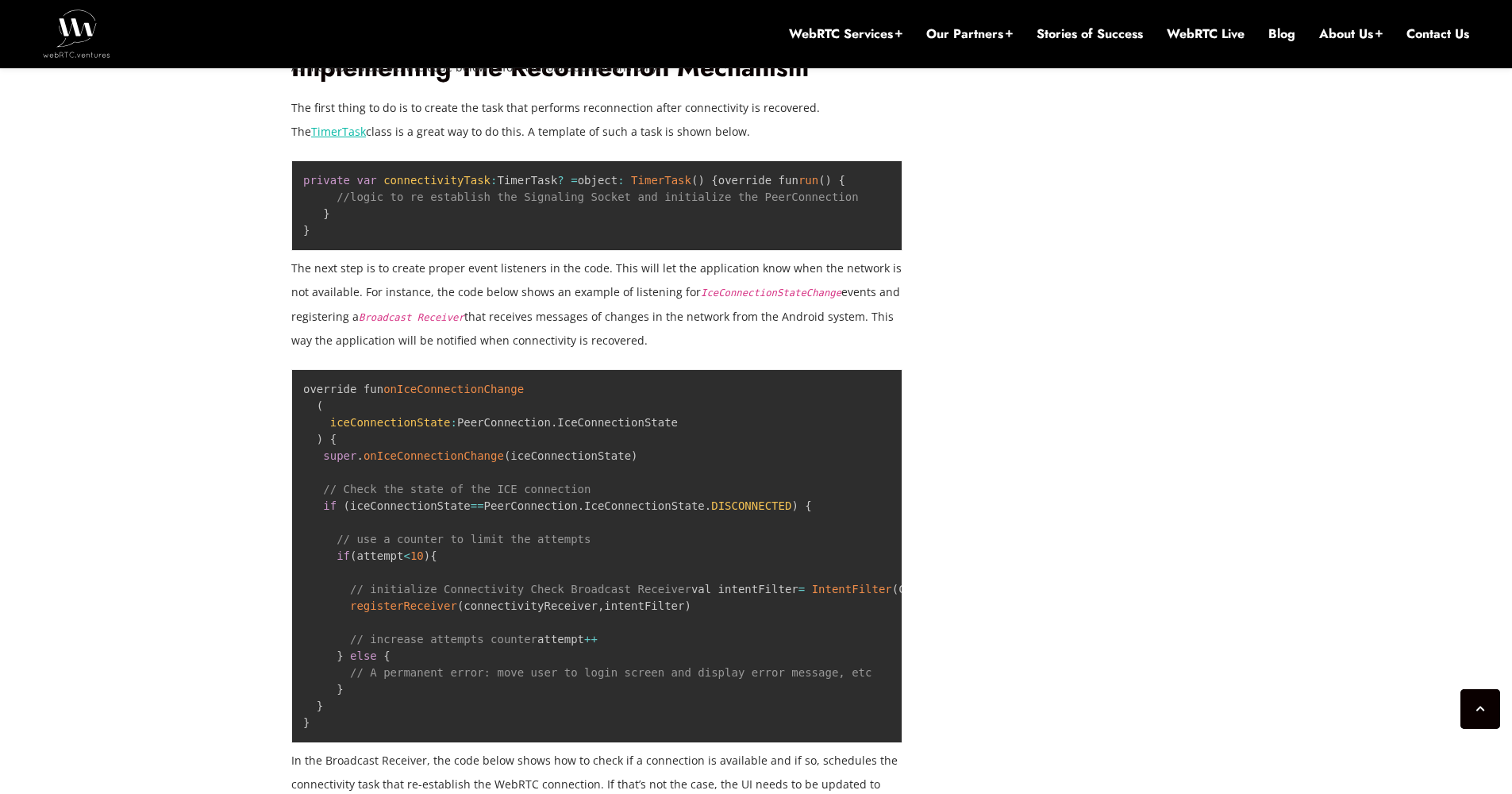
click at [112, 285] on div "[DATE] JawadZeb Comments Off on Implementing A Reconnection Mechanism for WebRT…" at bounding box center [756, 84] width 1512 height 4706
click at [1159, 174] on div "[DATE] JawadZeb Comments Off on Implementing A Reconnection Mechanism for WebRT…" at bounding box center [756, 84] width 949 height 4516
drag, startPoint x: 1229, startPoint y: 170, endPoint x: 1234, endPoint y: 163, distance: 8.6
click at [1230, 170] on div "[DATE] JawadZeb Comments Off on Implementing A Reconnection Mechanism for WebRT…" at bounding box center [756, 84] width 1512 height 4706
